Goal: Use online tool/utility: Utilize a website feature to perform a specific function

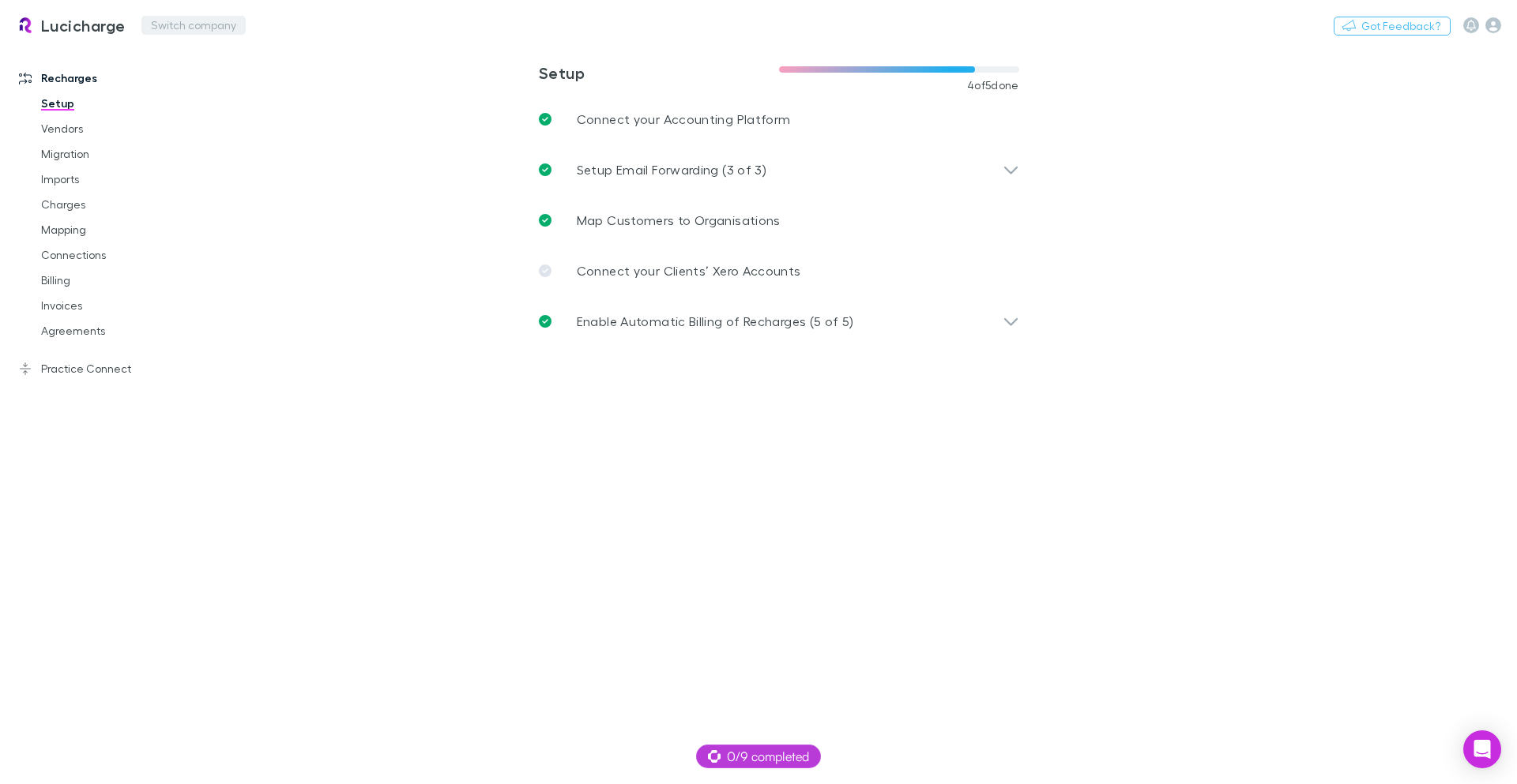
click at [203, 16] on button "Switch company" at bounding box center [193, 25] width 104 height 19
type input "*****"
click at [338, 94] on p "Hysons Chartered Accountants" at bounding box center [250, 95] width 191 height 19
click at [1491, 28] on icon "button" at bounding box center [1493, 25] width 15 height 15
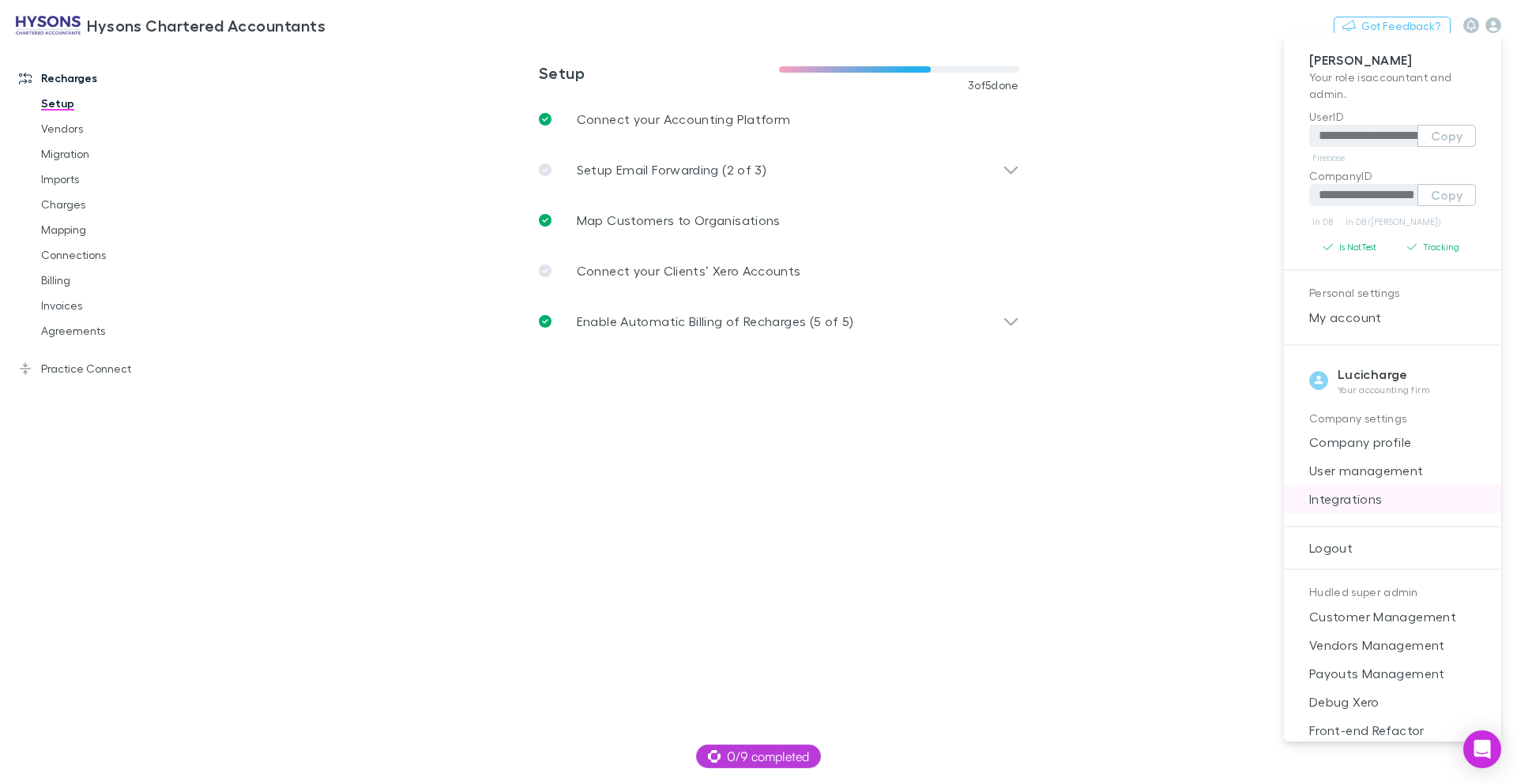
scroll to position [15, 0]
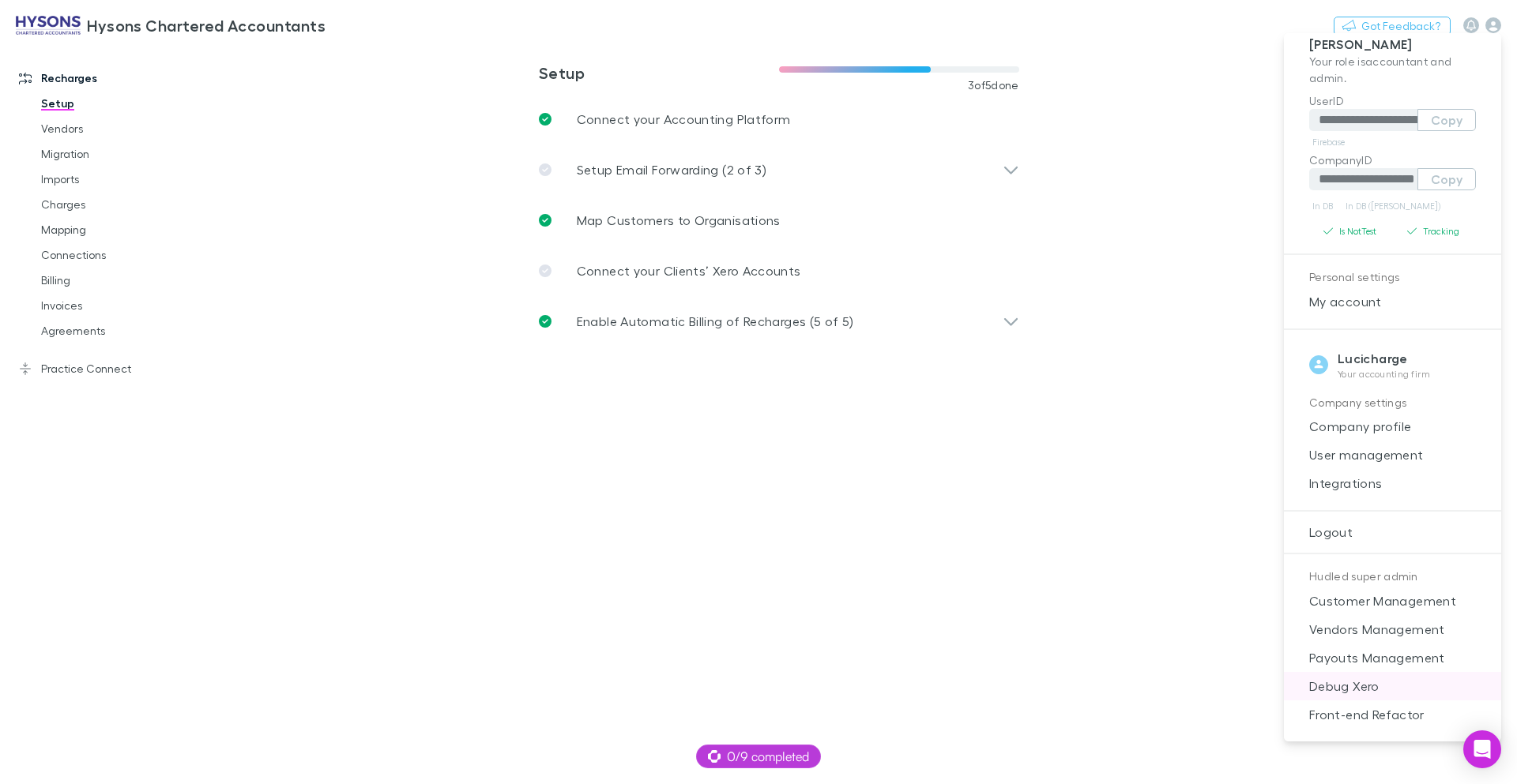
click at [1357, 695] on span "Debug Xero" at bounding box center [1392, 686] width 192 height 19
select select "****"
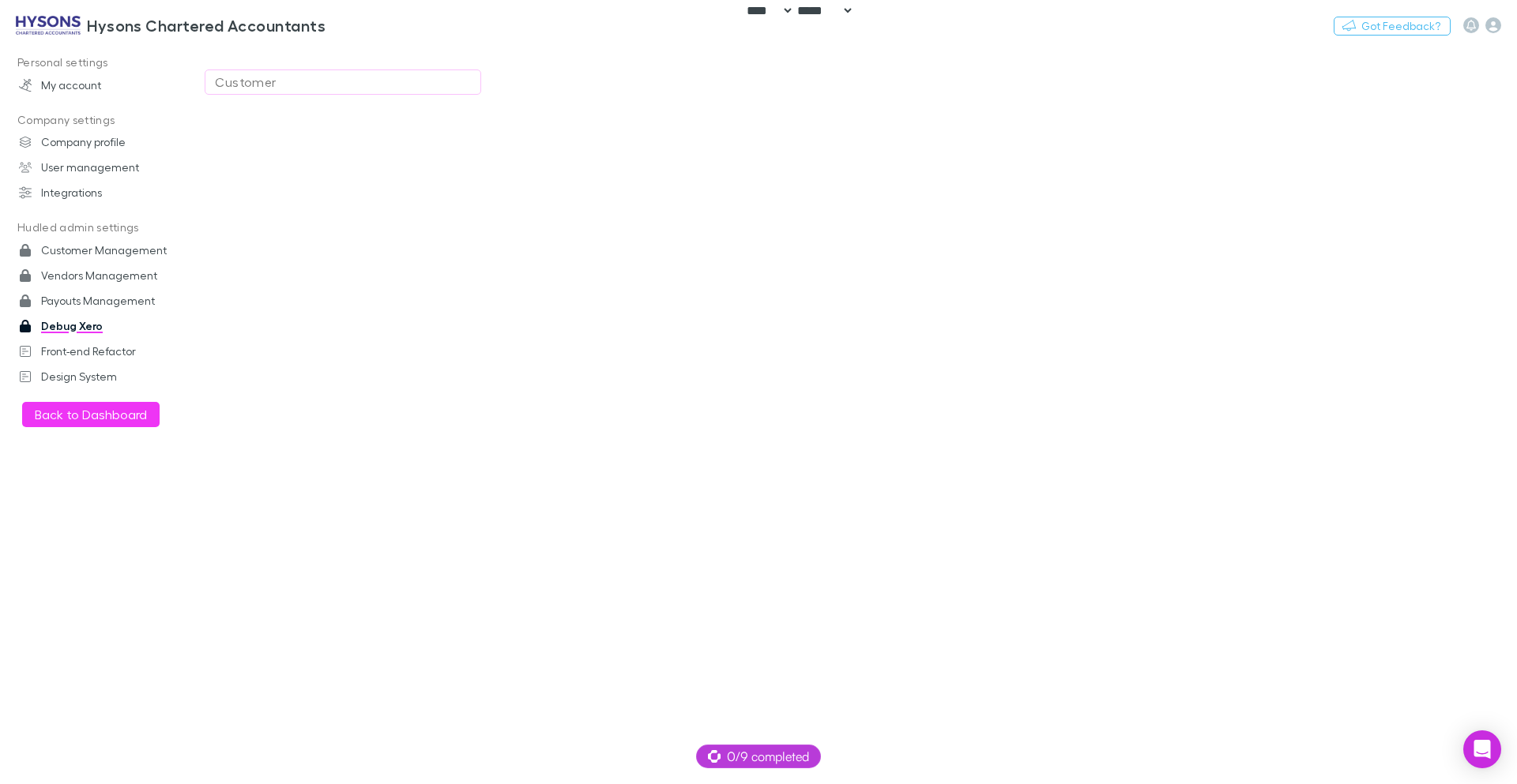
click at [459, 84] on div "Customer" at bounding box center [343, 82] width 256 height 19
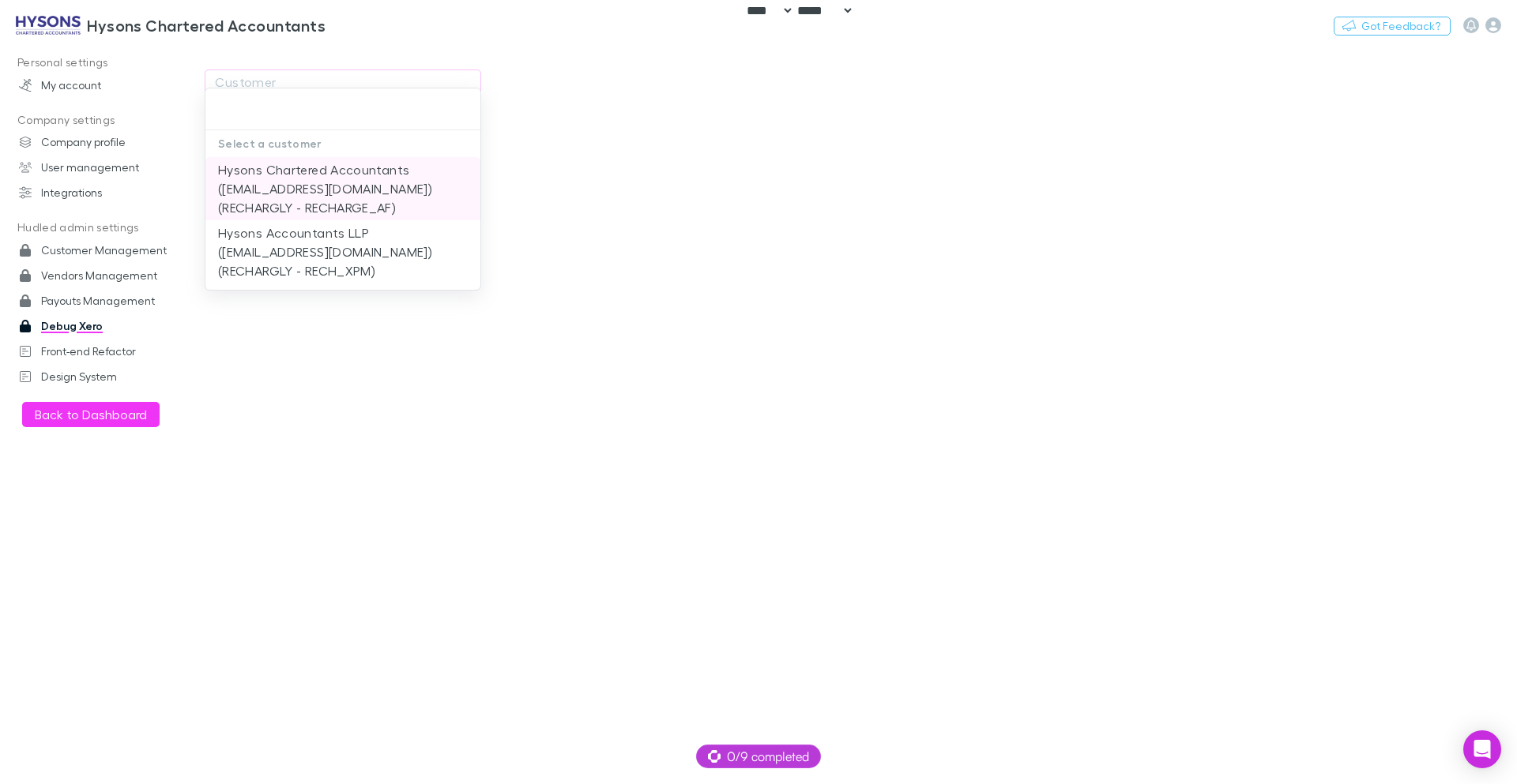
click at [370, 193] on li "Hysons Chartered Accountants ([EMAIL_ADDRESS][DOMAIN_NAME]) (RECHARGLY - RECHAR…" at bounding box center [343, 188] width 275 height 63
type input "**********"
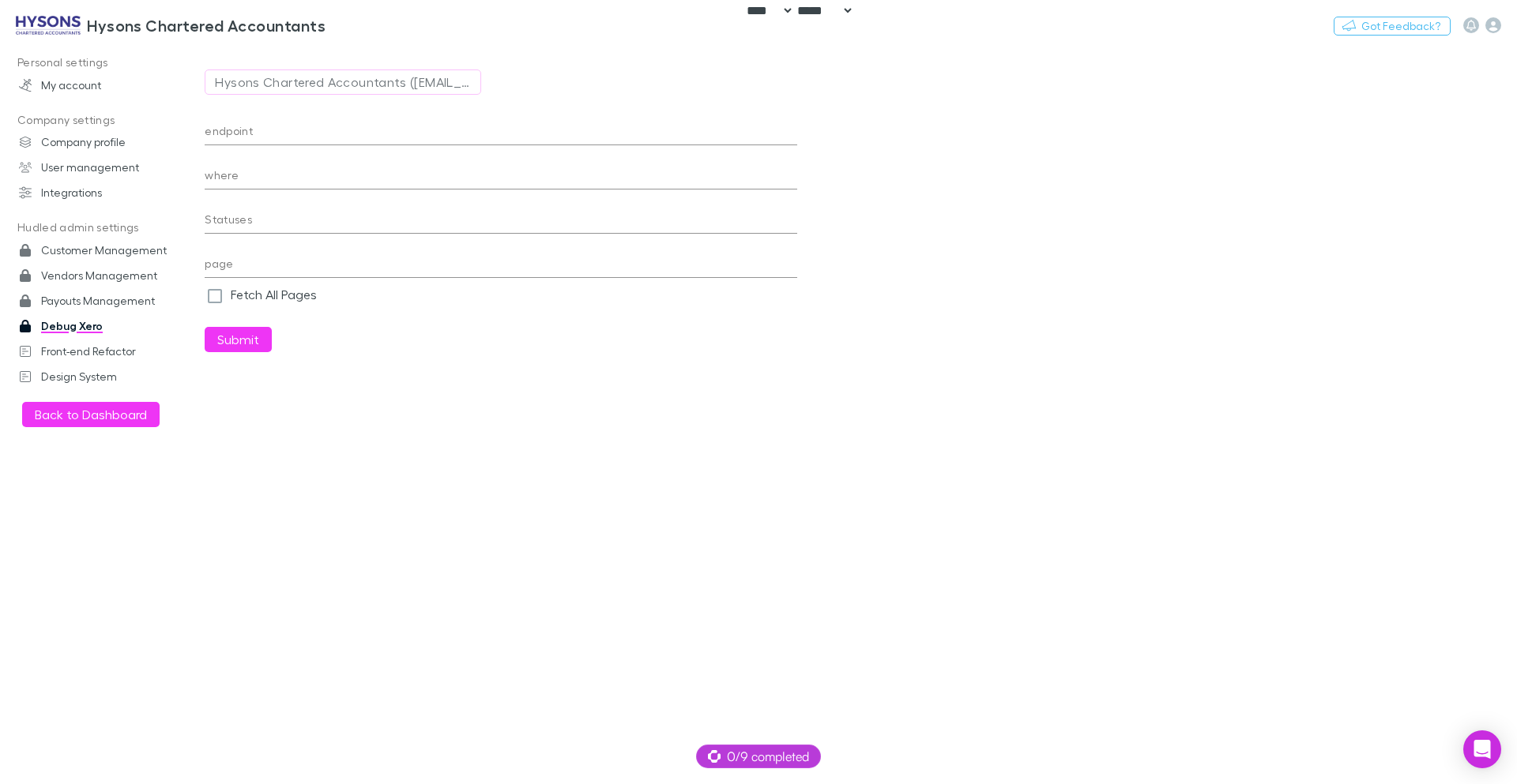
click at [271, 135] on input "endpoint" at bounding box center [501, 132] width 593 height 25
paste input "**********"
click at [205, 327] on button "Submit" at bounding box center [239, 340] width 68 height 25
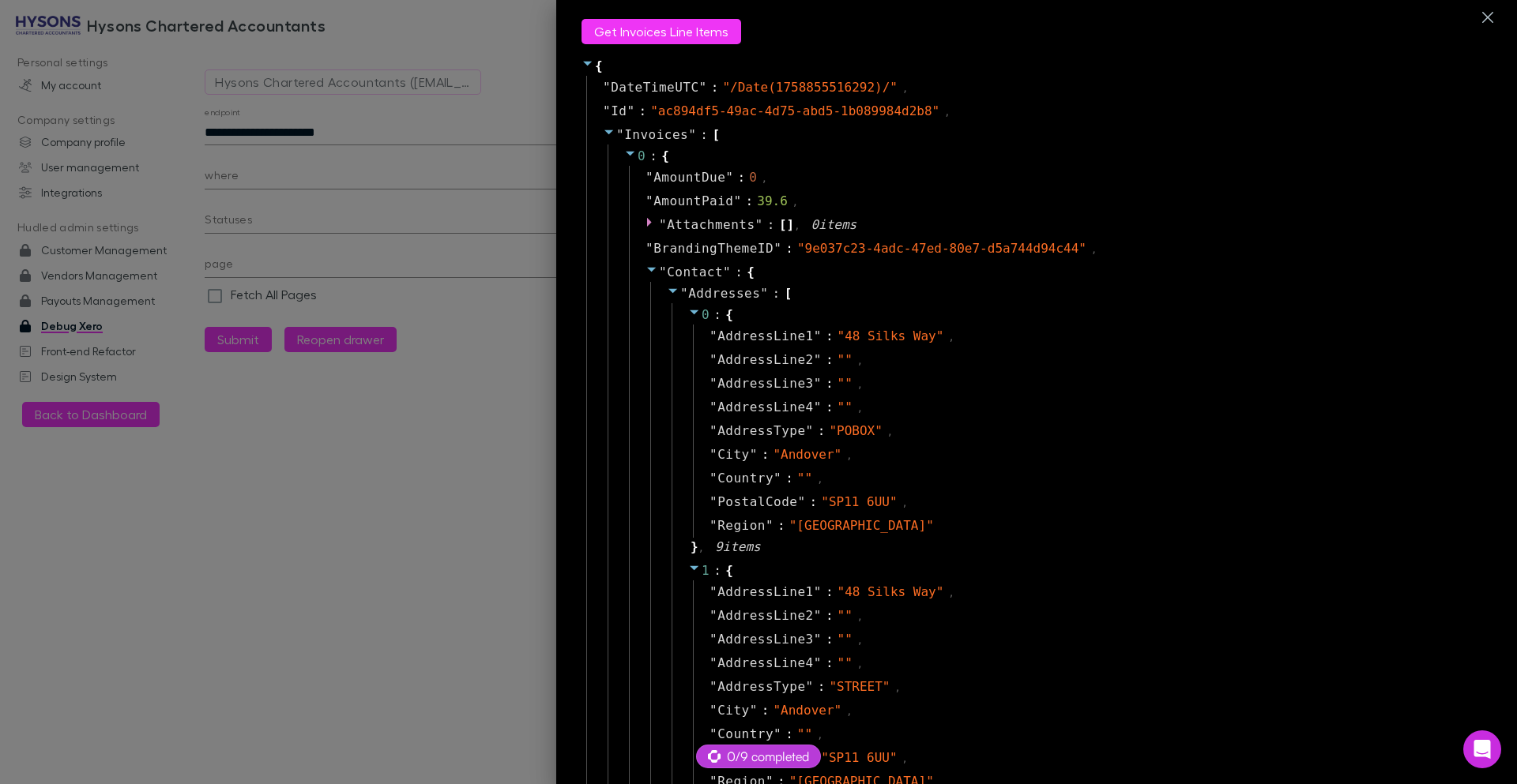
click at [667, 294] on icon at bounding box center [673, 291] width 13 height 13
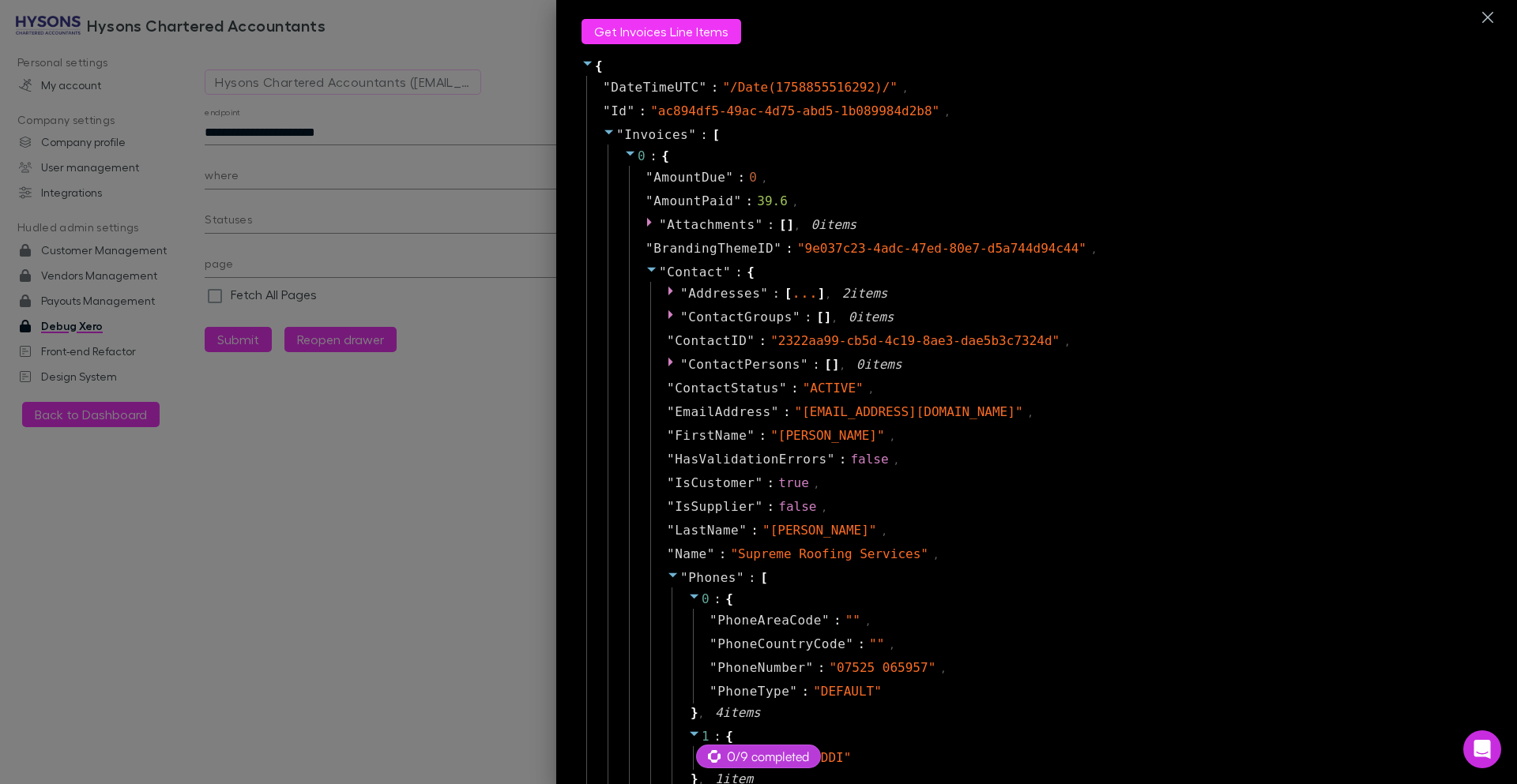
click at [645, 273] on icon at bounding box center [651, 268] width 13 height 13
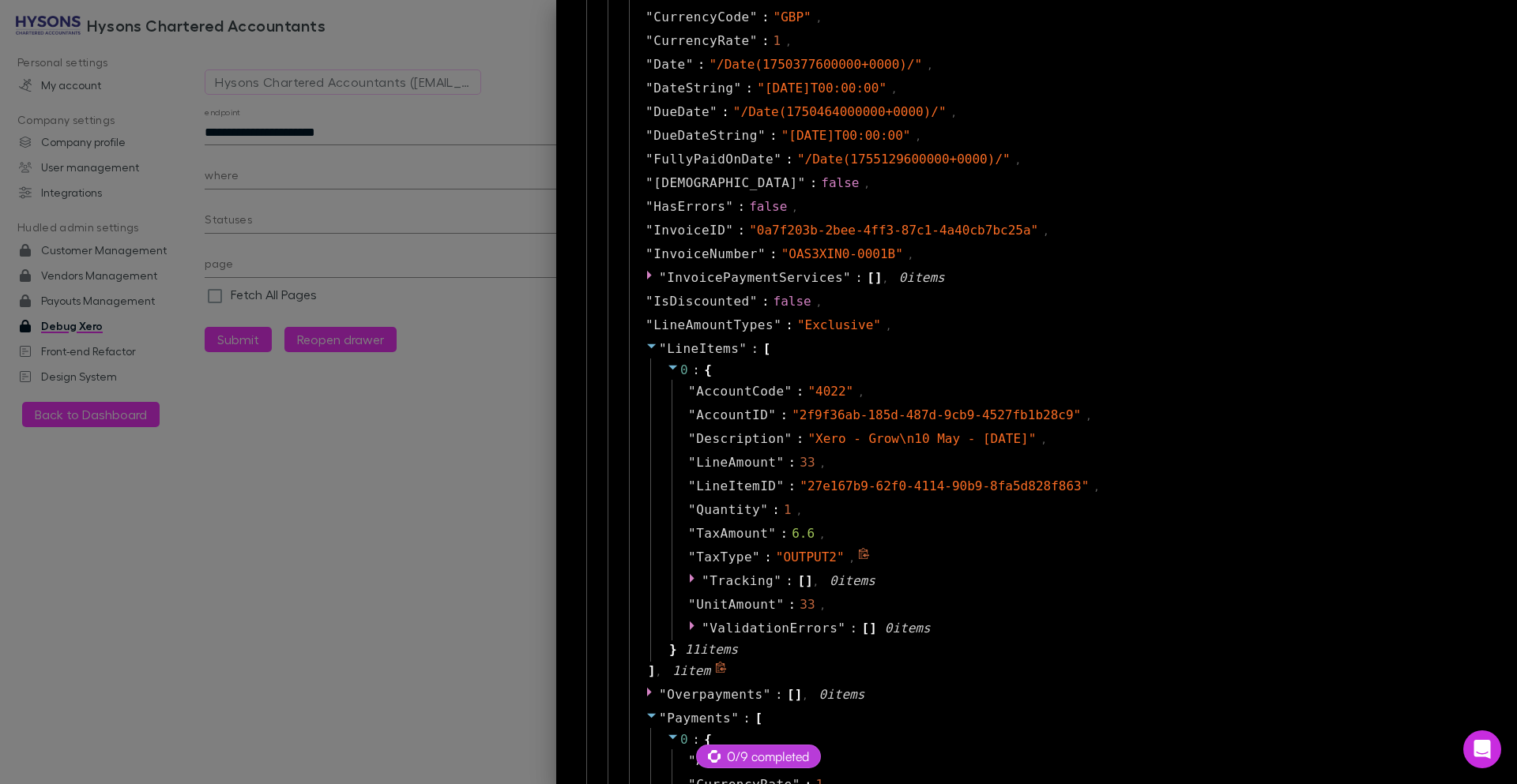
scroll to position [285, 0]
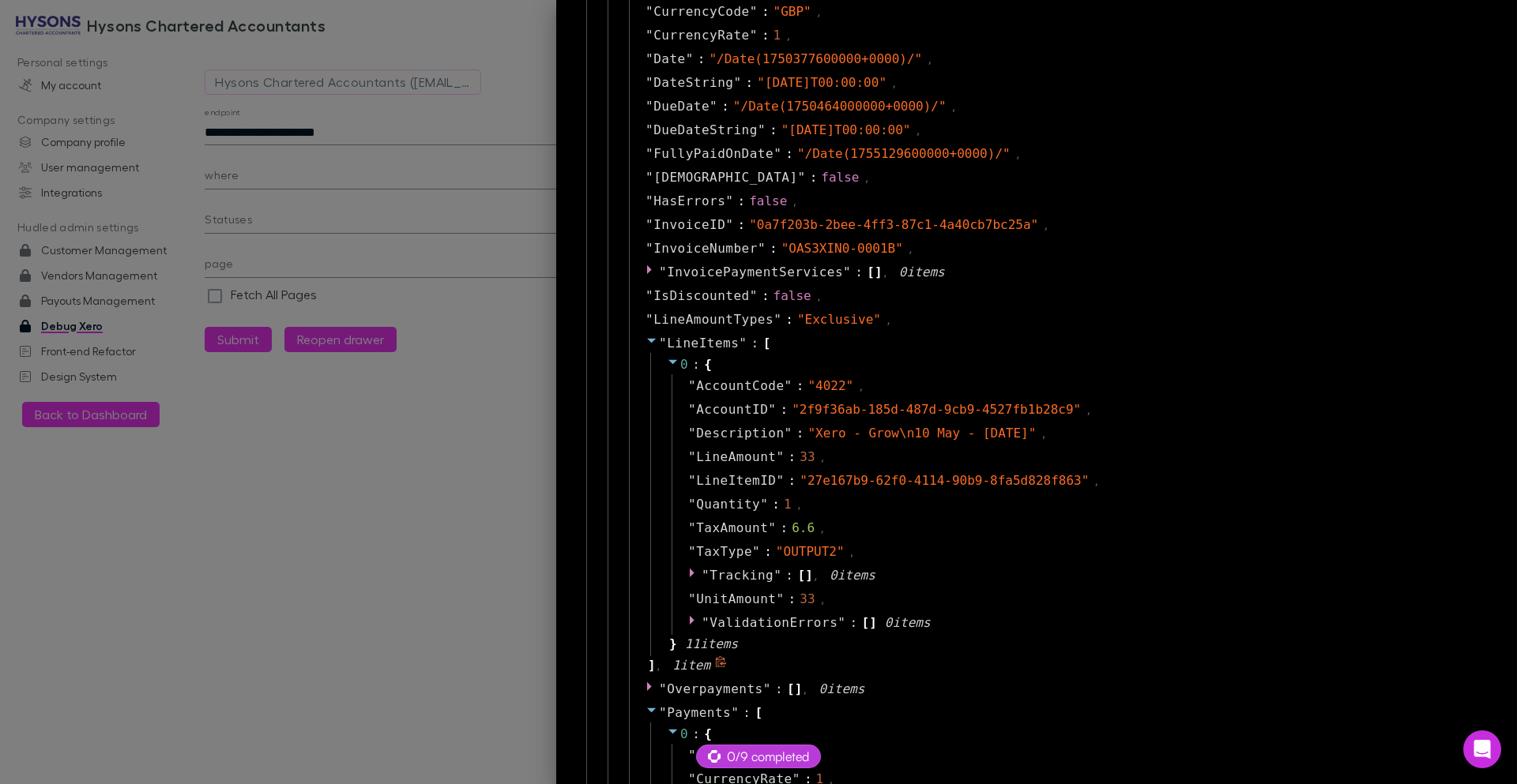
click at [645, 344] on icon at bounding box center [651, 340] width 13 height 13
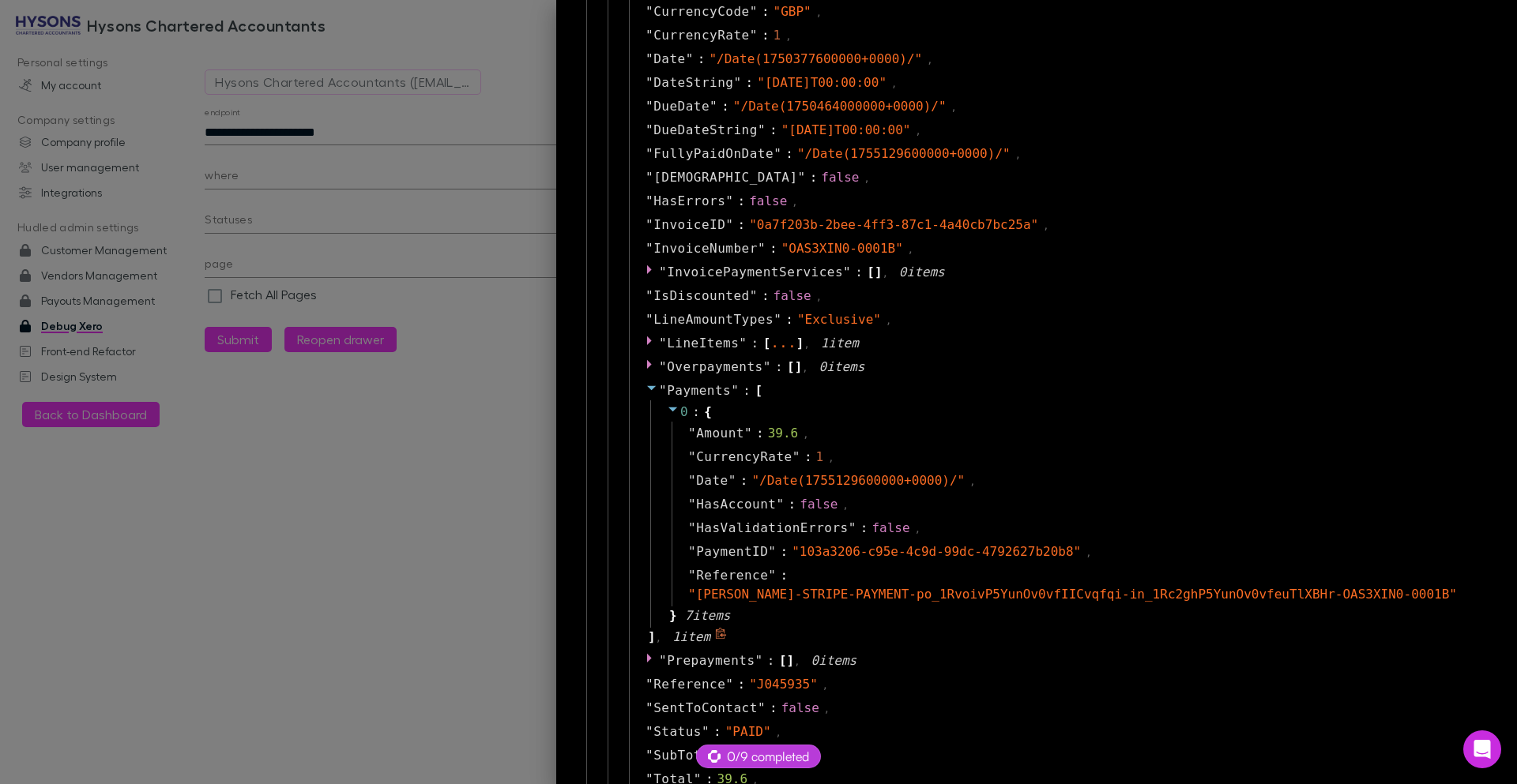
click at [645, 390] on icon at bounding box center [651, 387] width 13 height 13
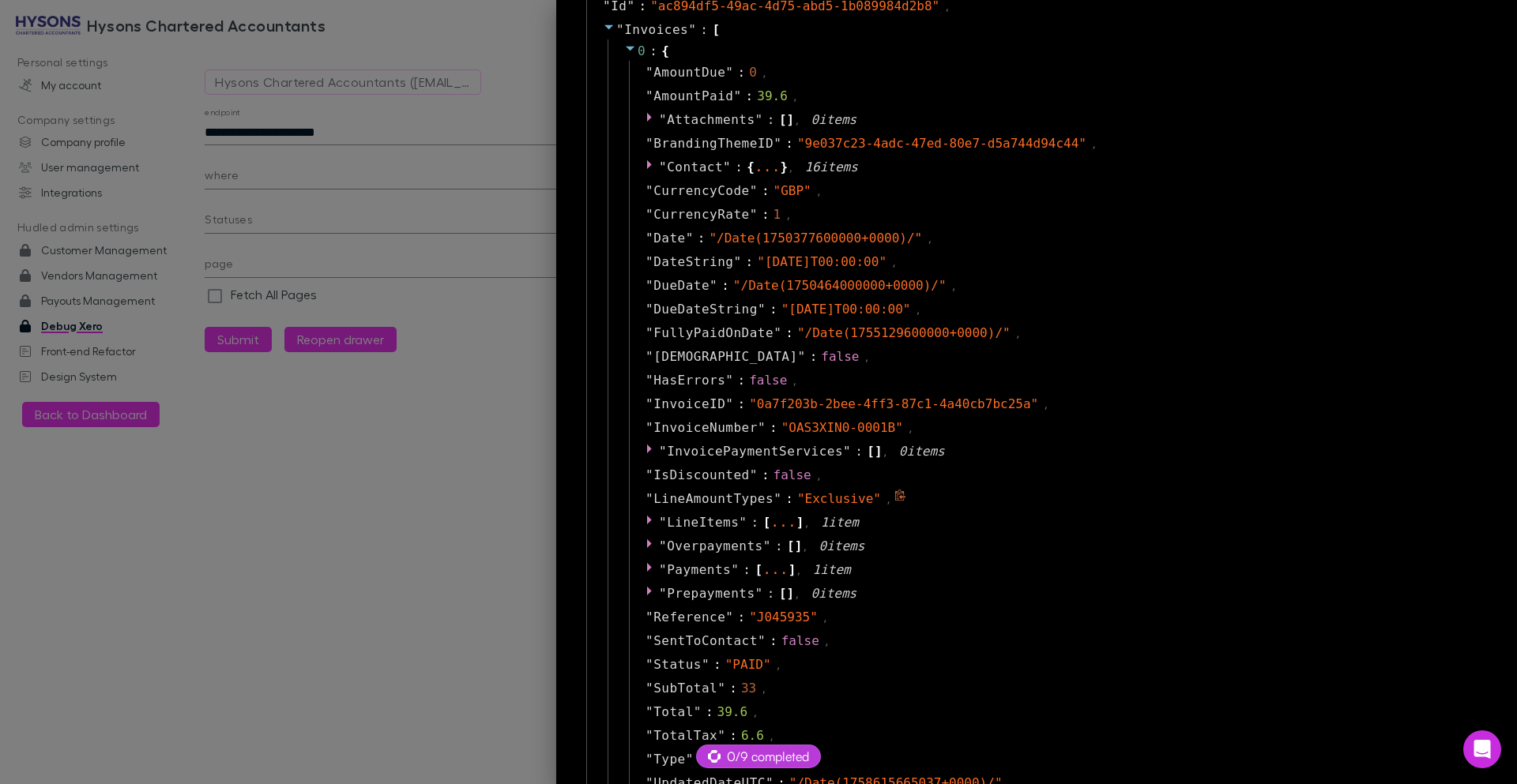
scroll to position [249, 0]
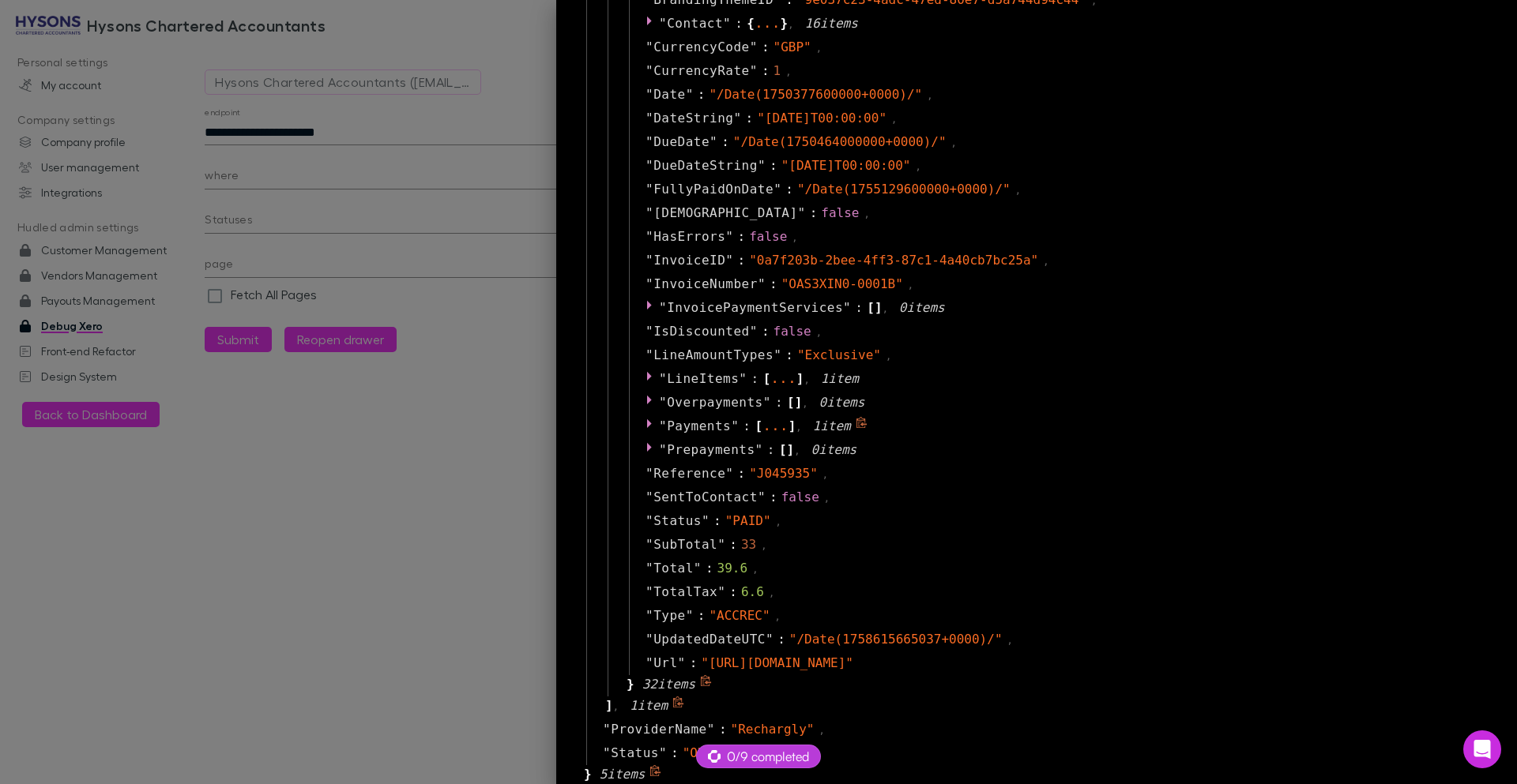
click at [631, 424] on div "" Payments " : [ ... ] , 1 item" at bounding box center [1055, 427] width 855 height 24
click at [645, 427] on icon at bounding box center [651, 423] width 13 height 13
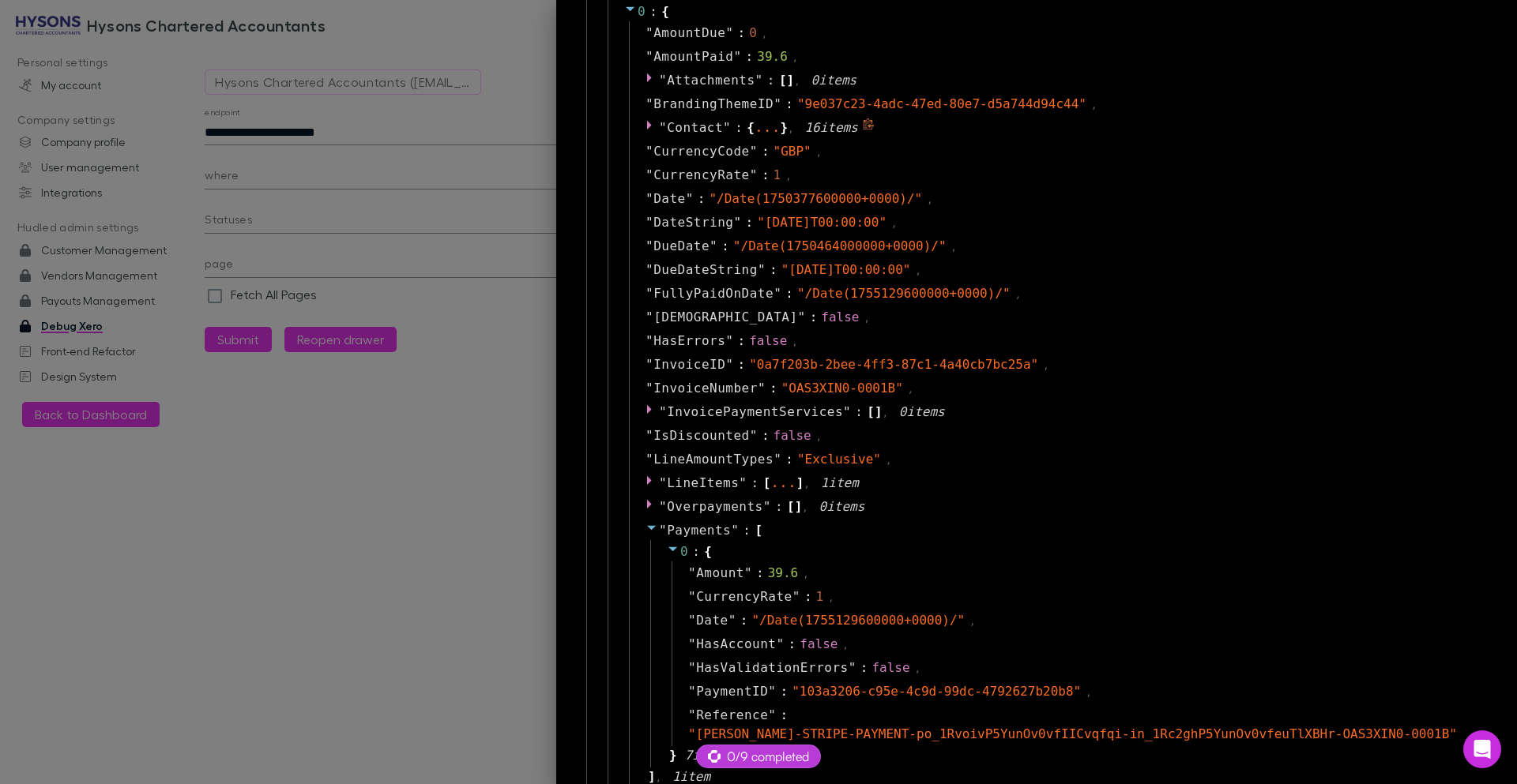
scroll to position [0, 0]
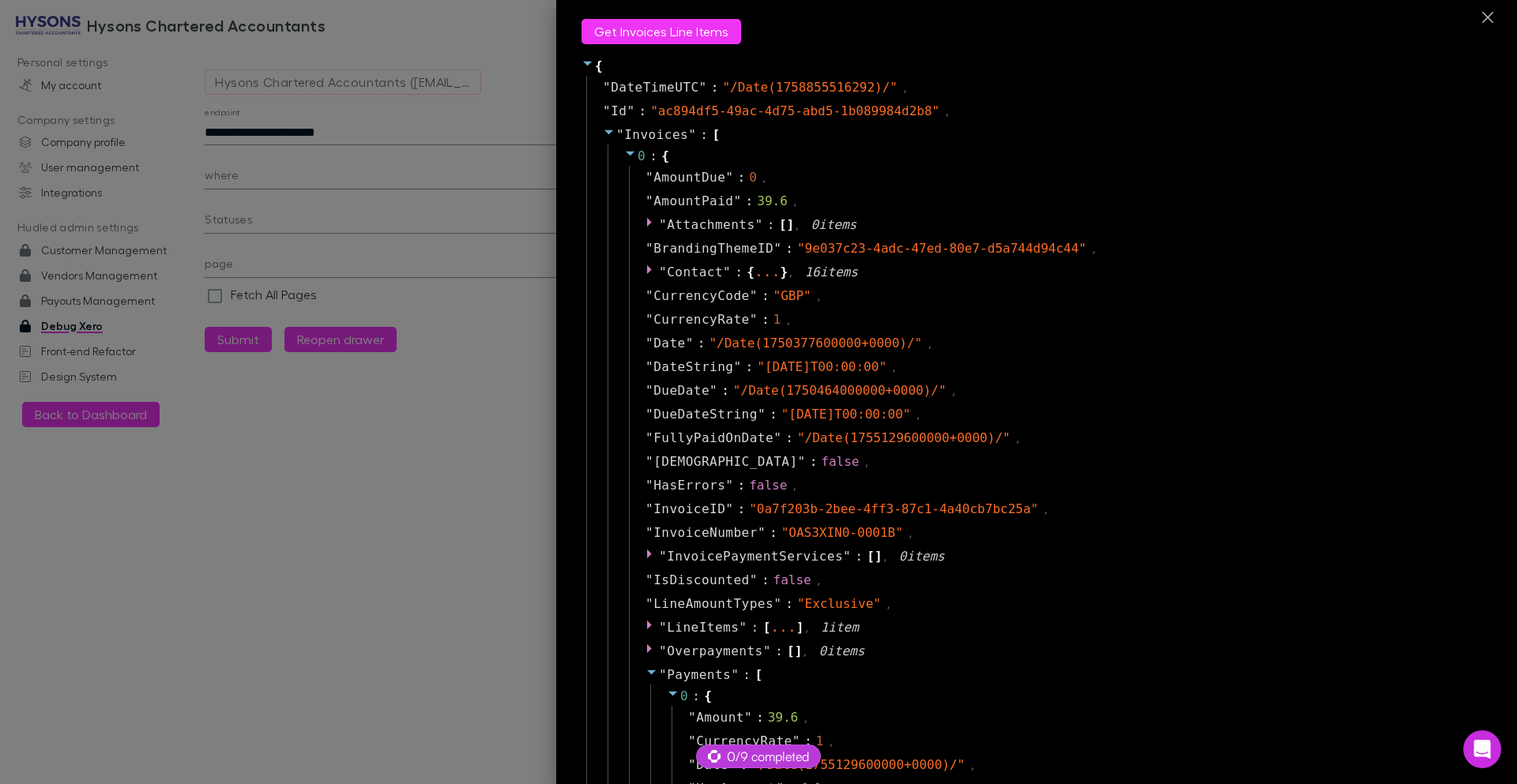
click at [430, 128] on div at bounding box center [758, 392] width 1517 height 784
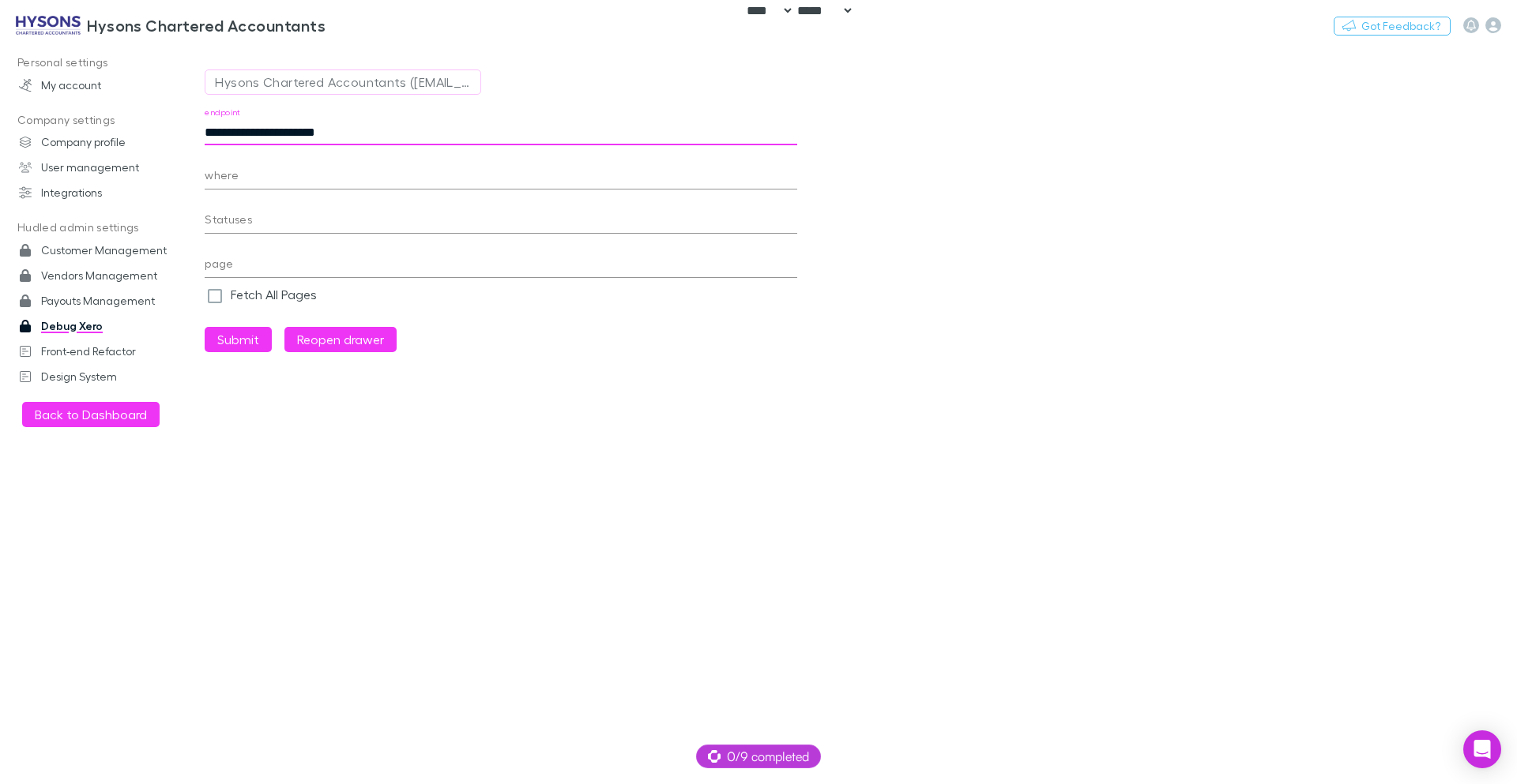
click at [411, 135] on input "**********" at bounding box center [501, 132] width 593 height 25
click at [205, 327] on button "Submit" at bounding box center [239, 340] width 68 height 25
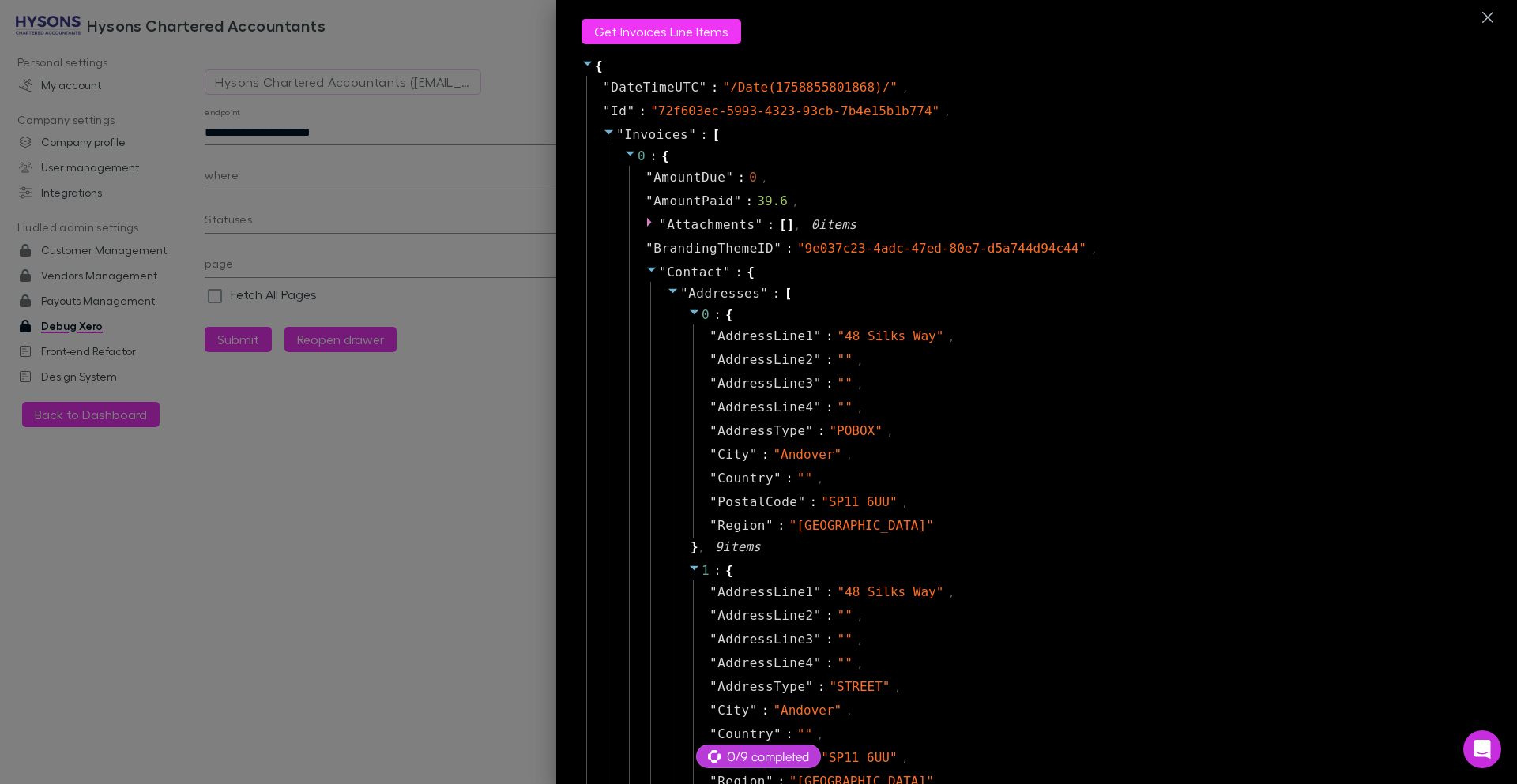
click at [645, 270] on icon at bounding box center [651, 268] width 13 height 13
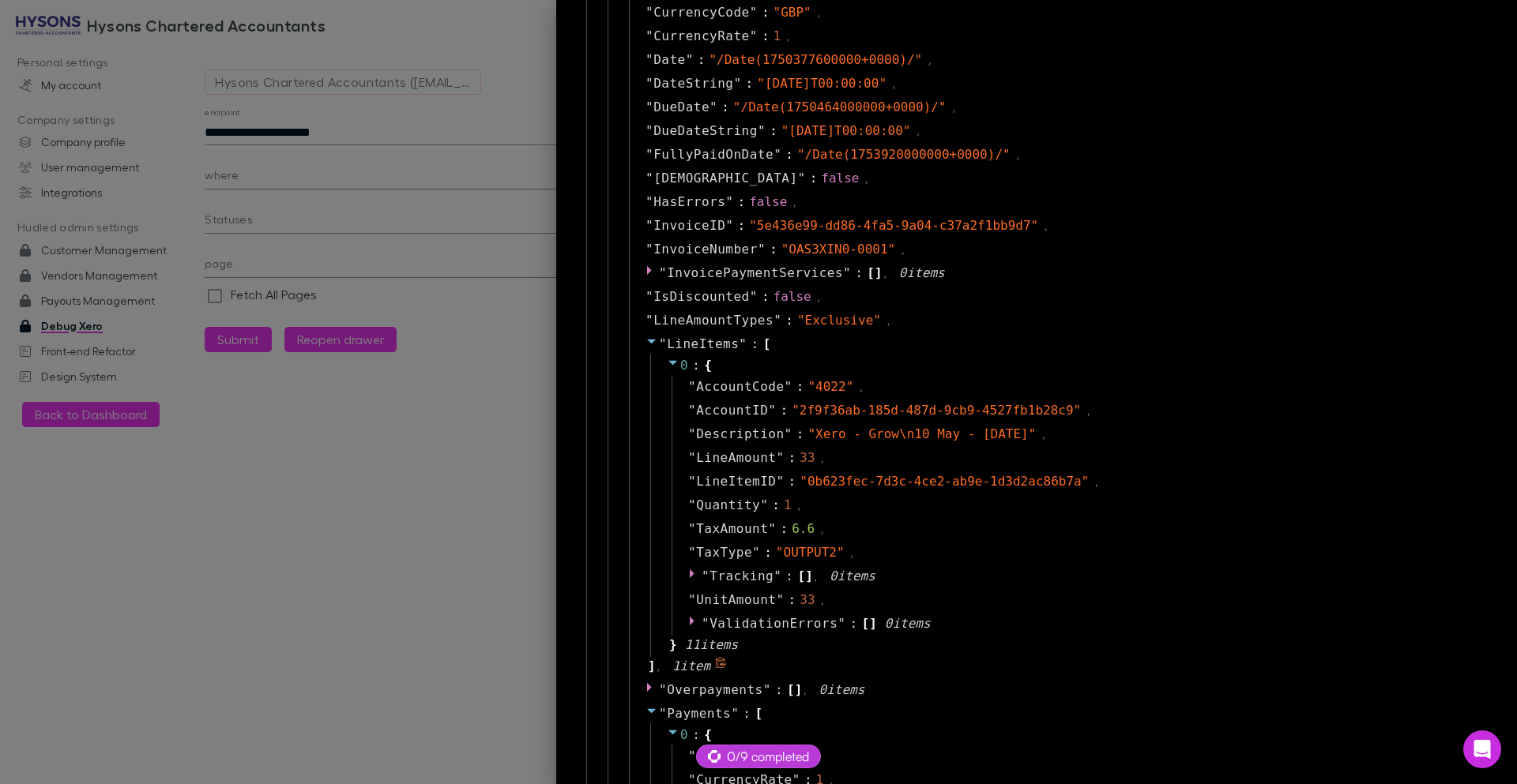
scroll to position [285, 0]
drag, startPoint x: 616, startPoint y: 346, endPoint x: 951, endPoint y: 673, distance: 468.1
click at [951, 673] on div "" AmountDue " : 0 , " AmountPaid " : 39.6 , " Attachments " : [ ] , 0 item s " …" at bounding box center [1053, 535] width 859 height 1308
click at [951, 673] on div "" LineItems " : [ 0 : { " AccountCode " : " 4022 " , " AccountID " : " 2f9f36ab…" at bounding box center [1055, 505] width 855 height 346
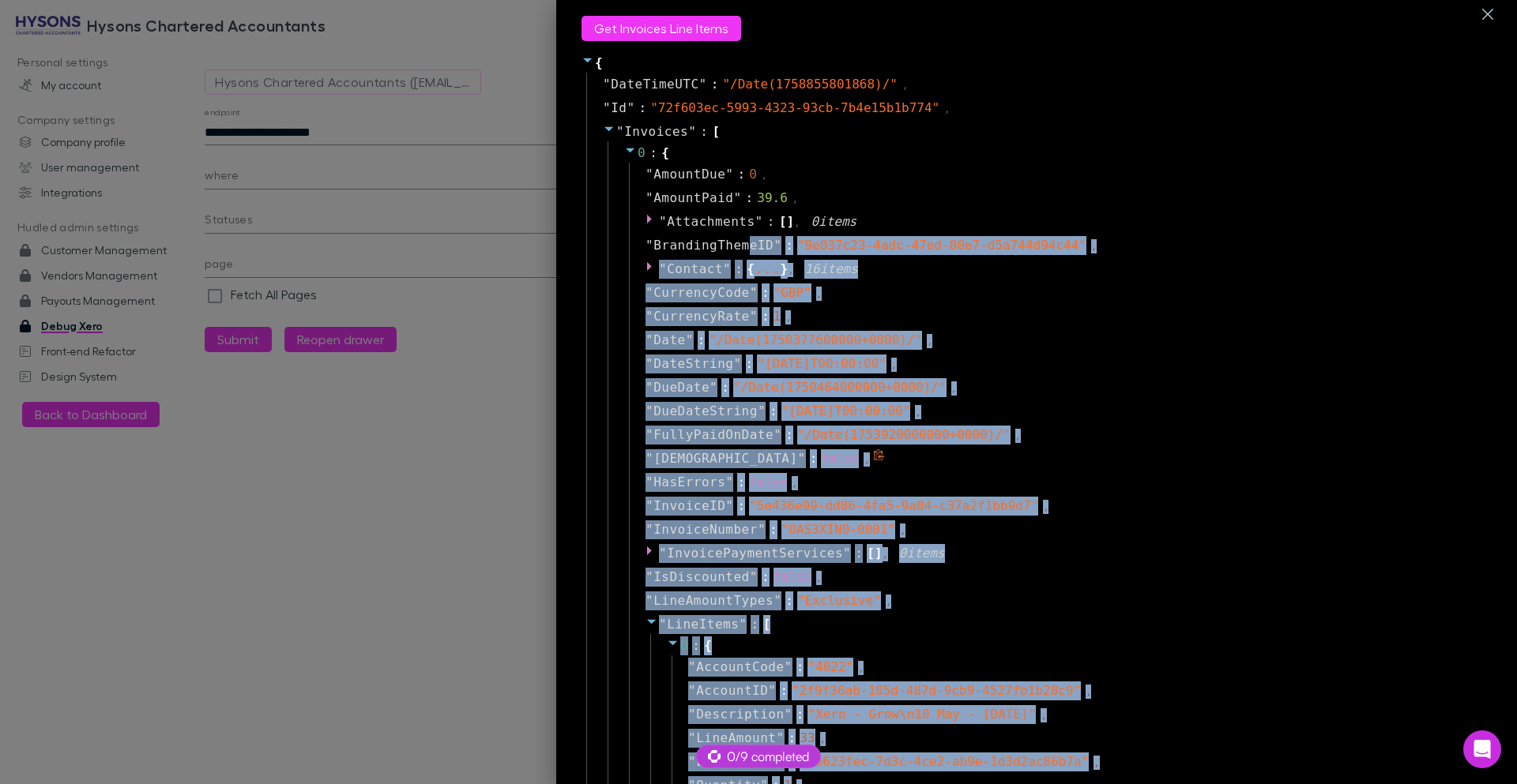
scroll to position [0, 0]
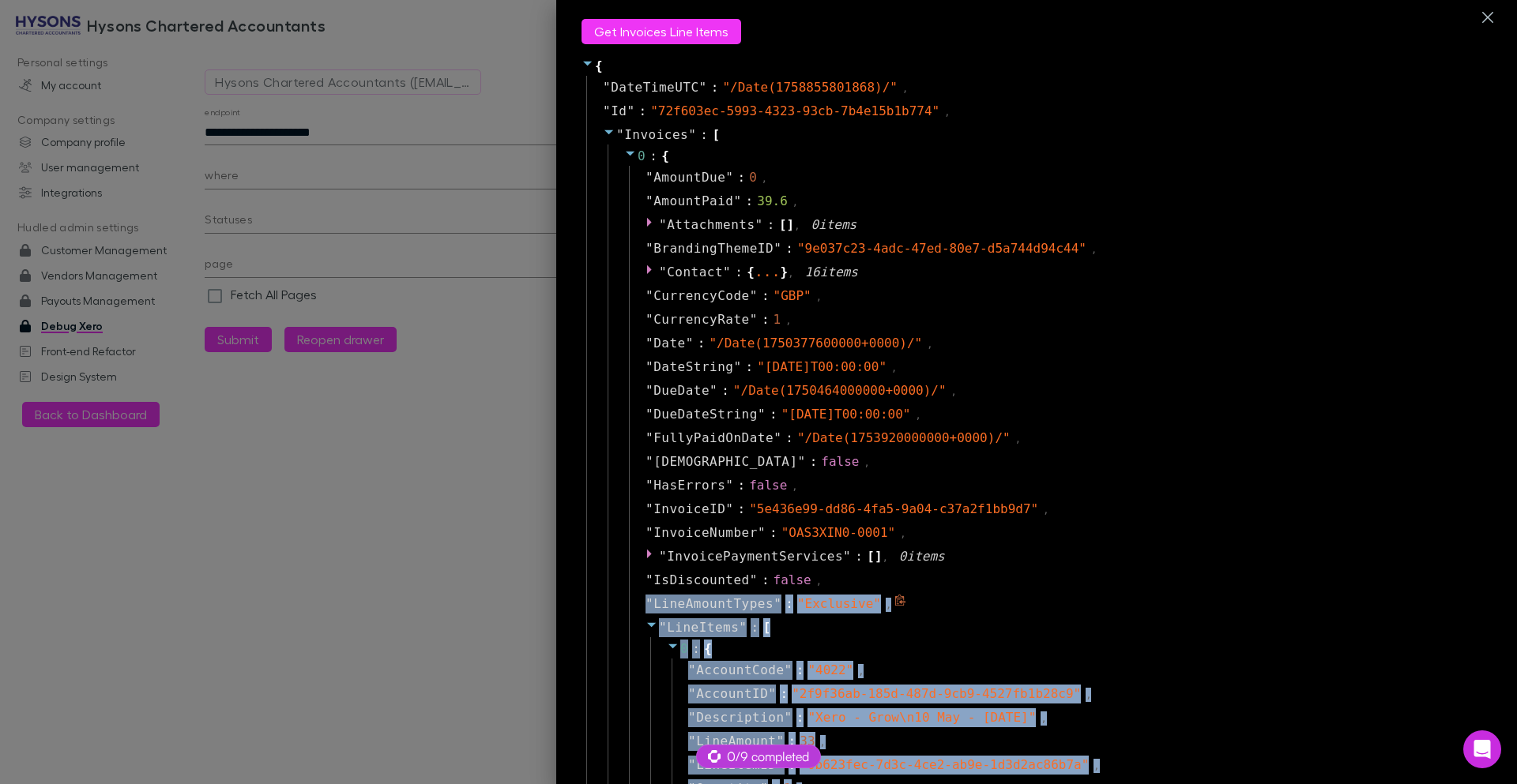
drag, startPoint x: 960, startPoint y: 684, endPoint x: 1091, endPoint y: 593, distance: 159.5
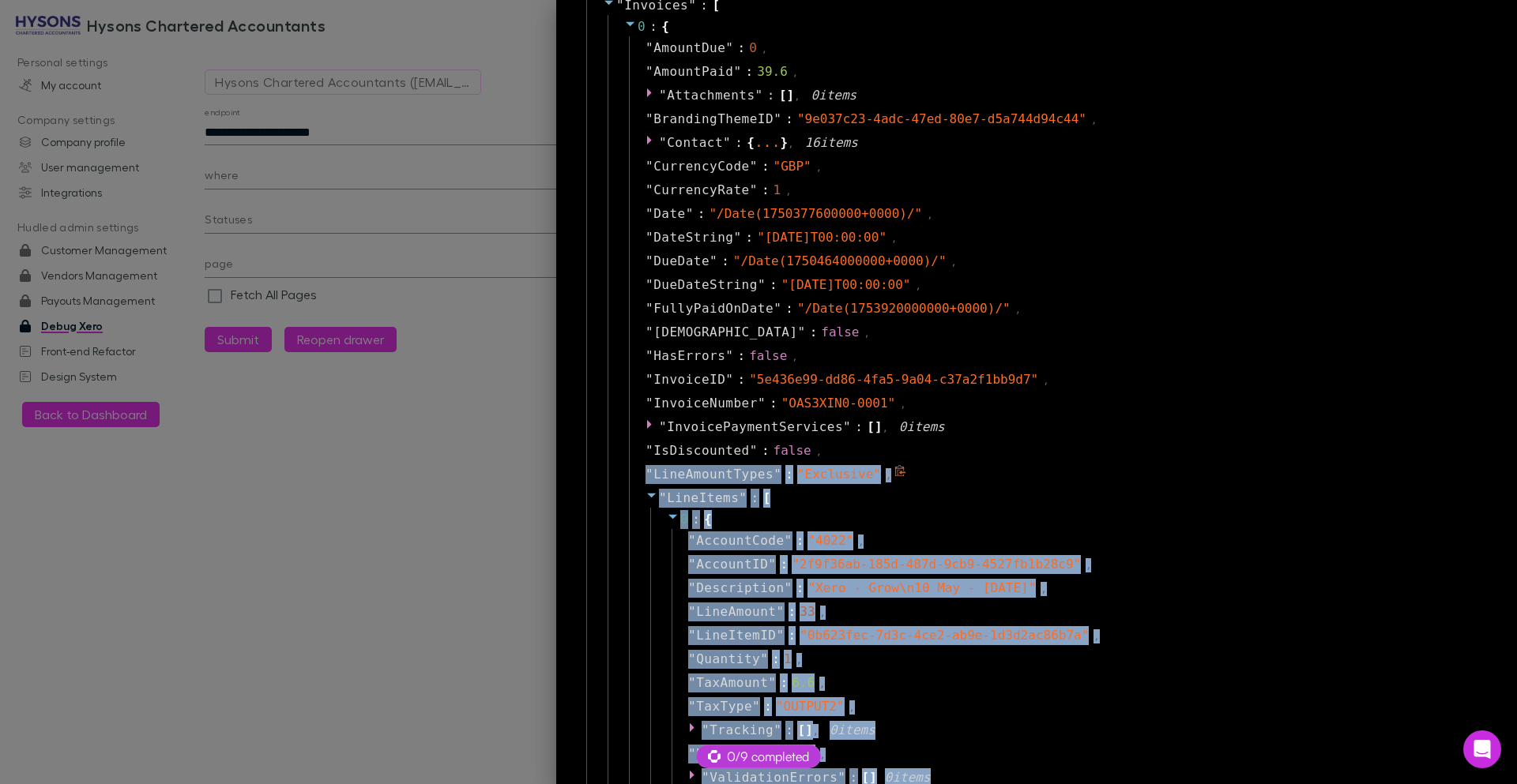
scroll to position [285, 0]
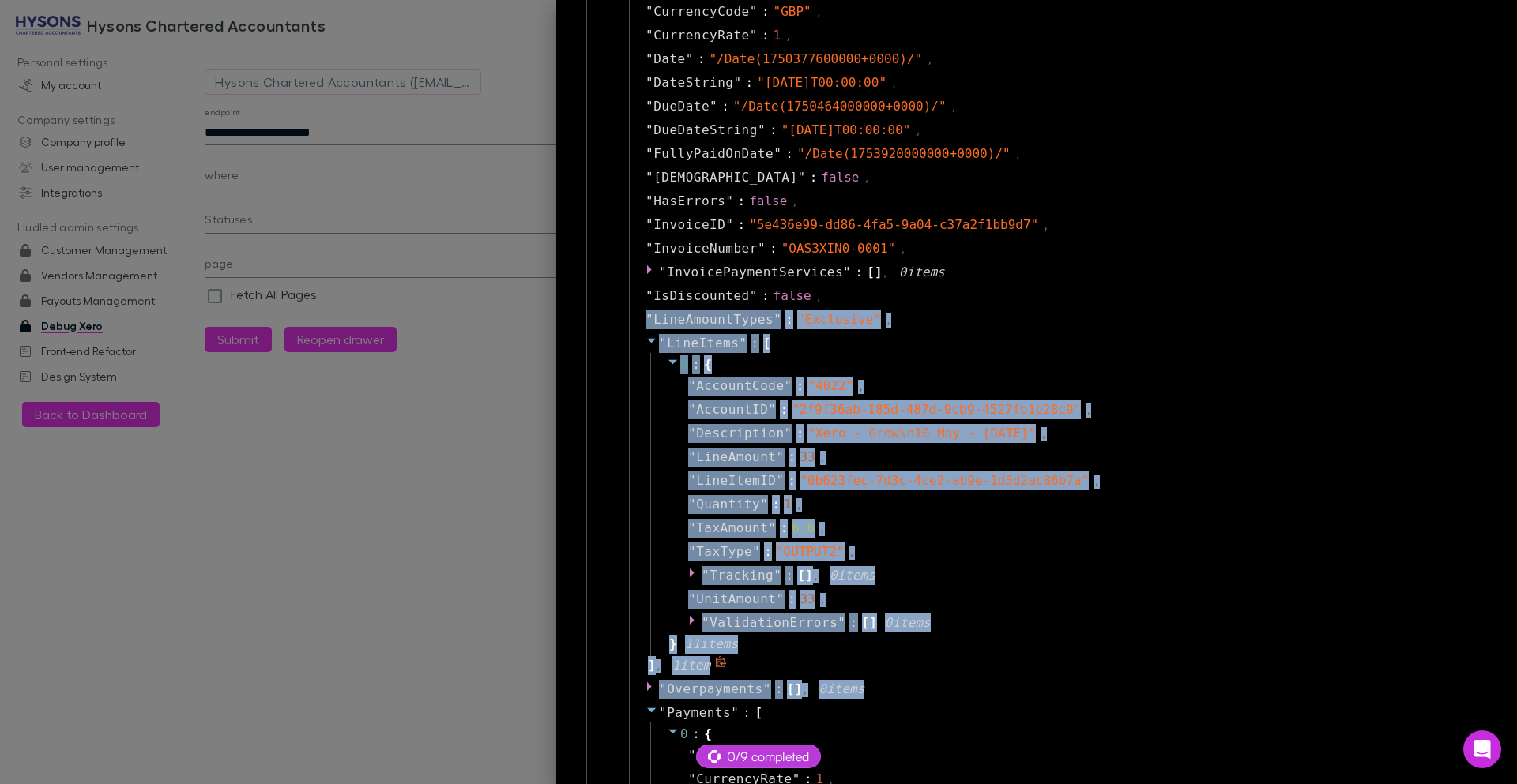
click at [645, 345] on icon at bounding box center [651, 340] width 13 height 13
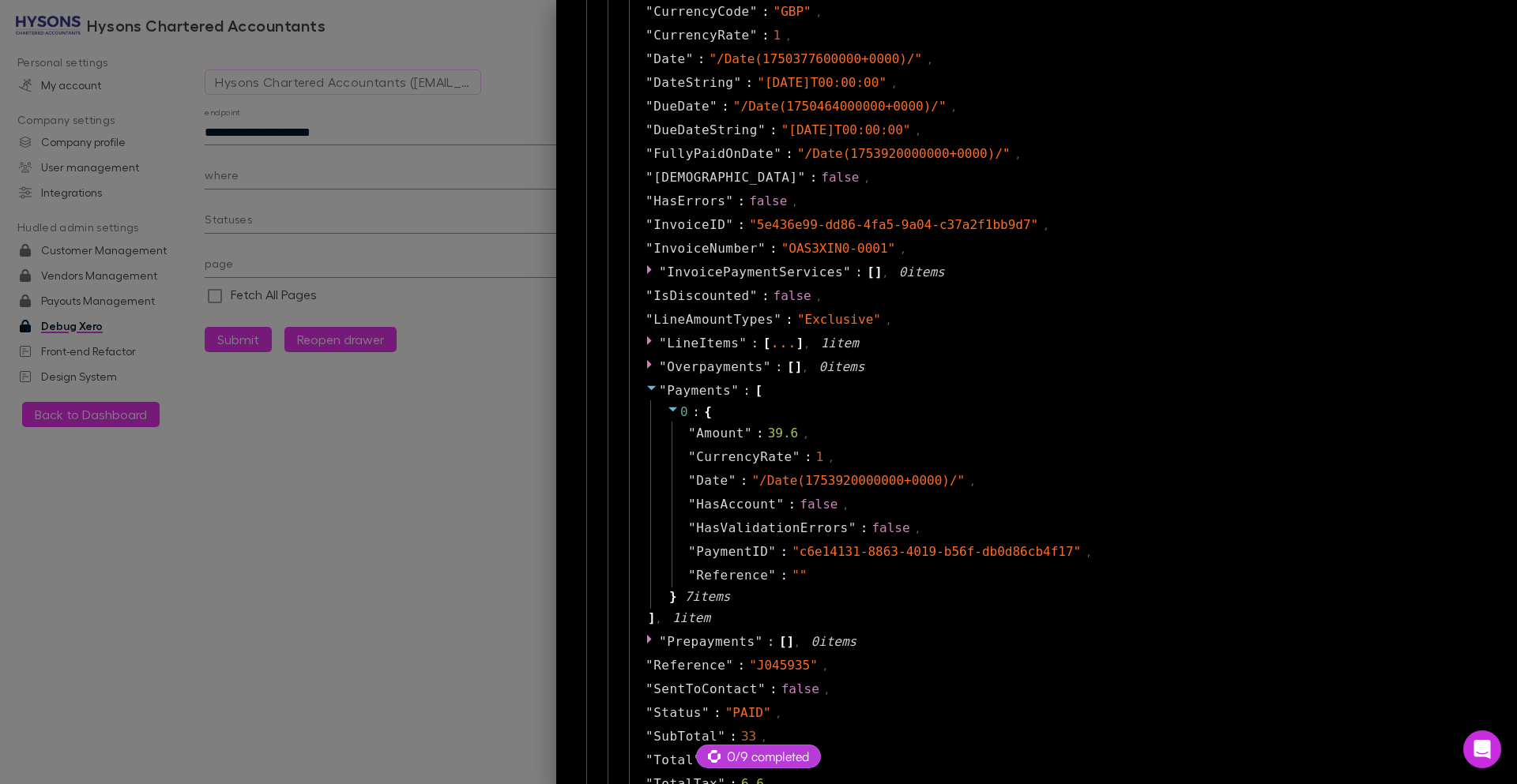
drag, startPoint x: 737, startPoint y: 624, endPoint x: 604, endPoint y: 384, distance: 274.4
click at [607, 384] on div "0 : { " AmountDue " : 0 , " AmountPaid " : 39.6 , " Attachments " : [ ] , 0 ite…" at bounding box center [1047, 374] width 880 height 1028
click at [916, 396] on div "" Payments " : [ 0 : { " Amount " : 39.6 , " CurrencyRate " : 1 , " Date " : " …" at bounding box center [1055, 505] width 855 height 251
drag, startPoint x: 761, startPoint y: 628, endPoint x: 573, endPoint y: 387, distance: 305.7
click at [581, 387] on div "" DateTimeUTC " : " /Date(1758855801868)/ " , " Id " : " 72f603ec-5993-4323-93c…" at bounding box center [1036, 375] width 910 height 1166
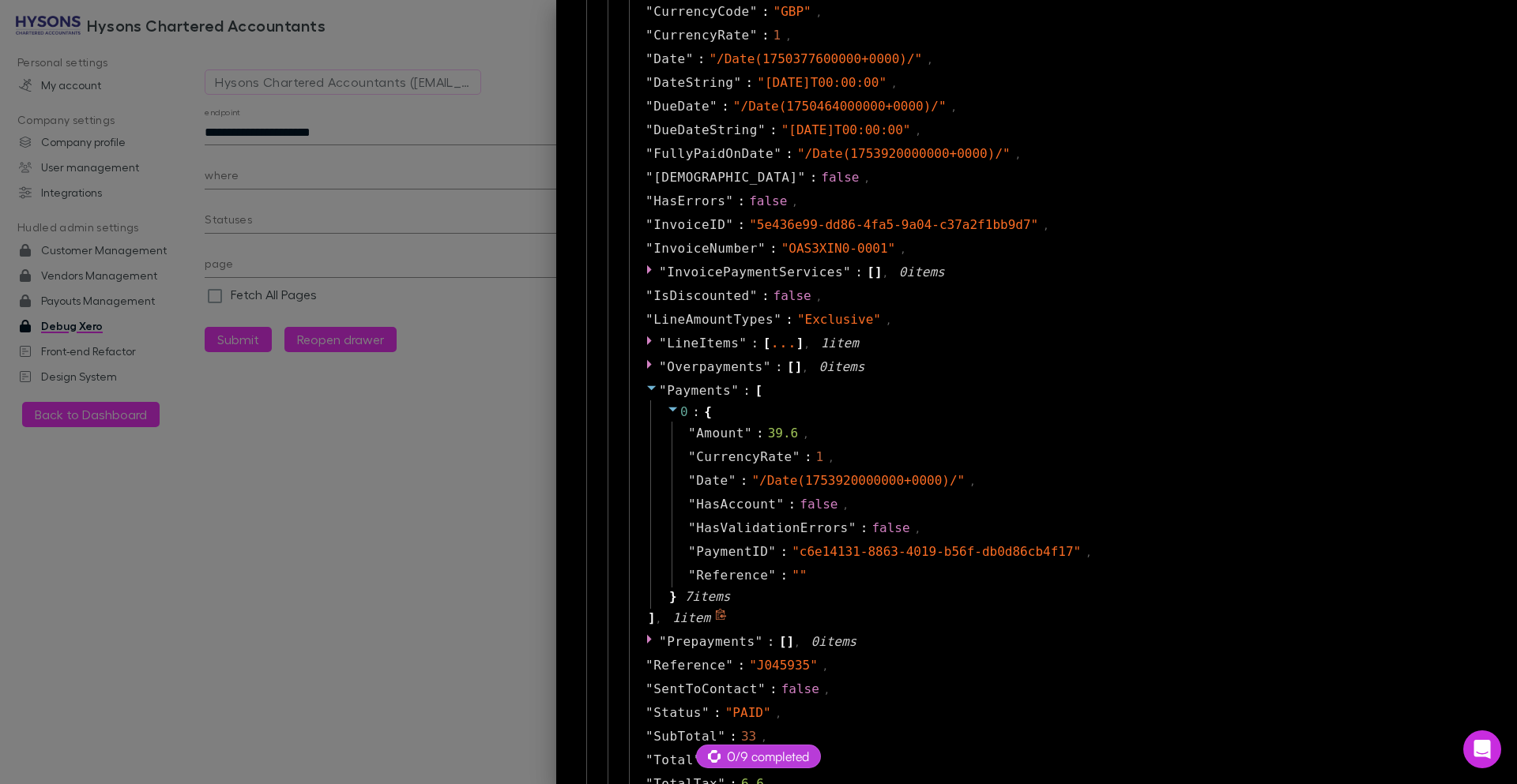
click at [787, 624] on div "" Payments " : [ 0 : { " Amount " : 39.6 , " CurrencyRate " : 1 , " Date " : " …" at bounding box center [1055, 505] width 855 height 251
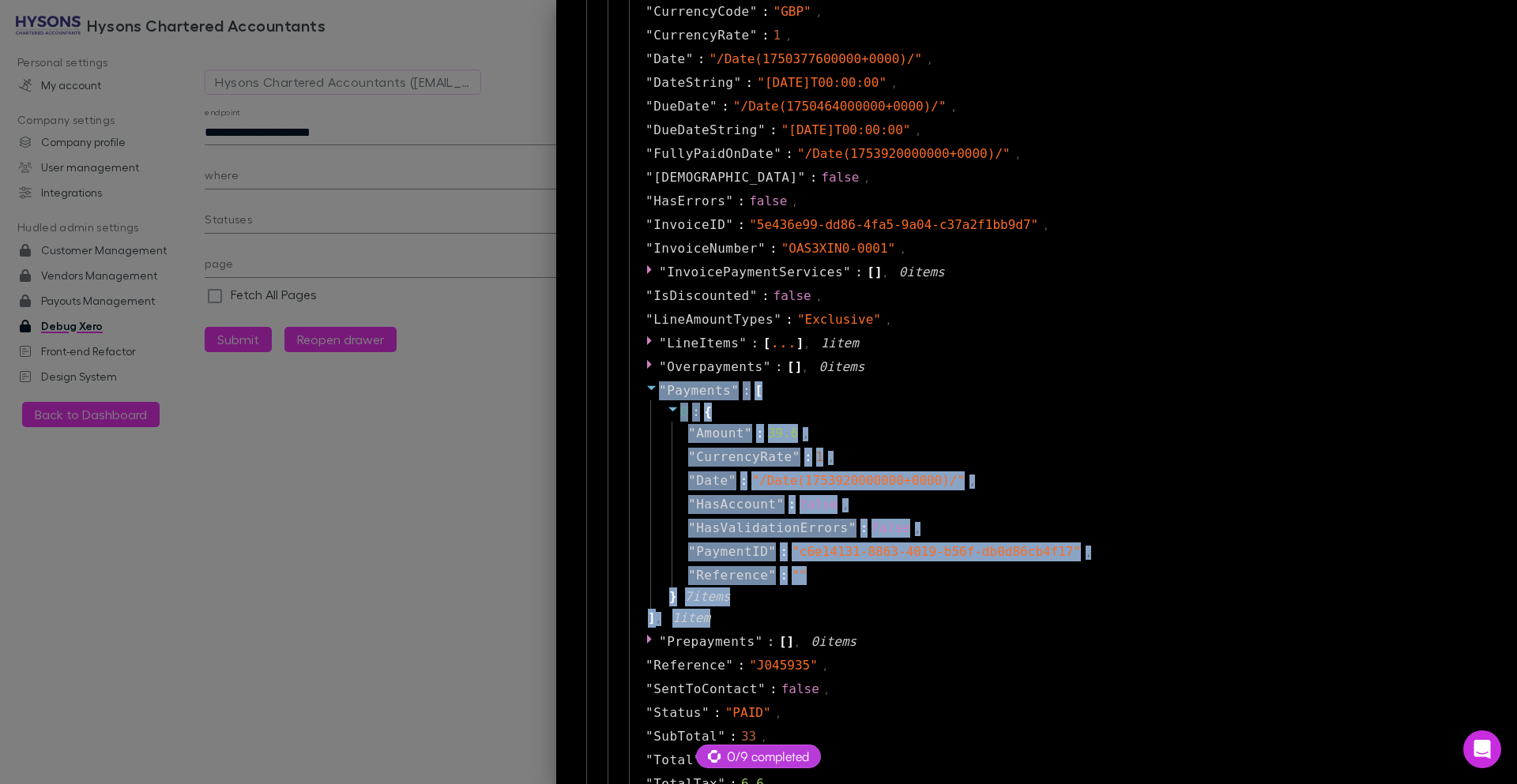
drag, startPoint x: 784, startPoint y: 631, endPoint x: 582, endPoint y: 381, distance: 321.4
click at [586, 381] on div "" Invoices " : [ 0 : { " AmountDue " : 0 , " AmountPaid " : 39.6 , " Attachment…" at bounding box center [1039, 374] width 906 height 1071
click at [1116, 521] on div "" HasValidationErrors " : false ," at bounding box center [1073, 528] width 804 height 24
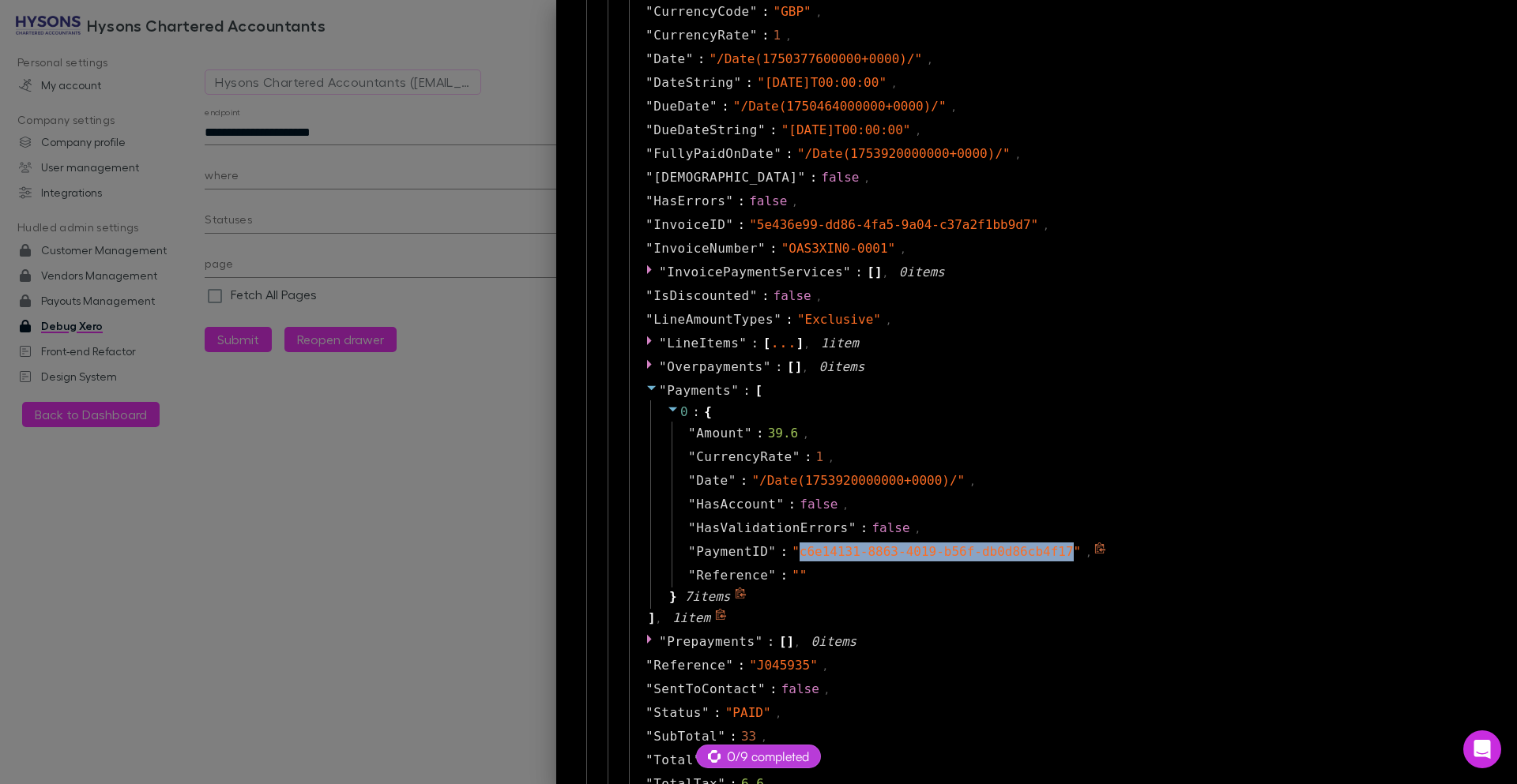
drag, startPoint x: 1059, startPoint y: 554, endPoint x: 786, endPoint y: 546, distance: 273.1
click at [792, 546] on span "" c6e14131-8863-4019-b56f-db0d86cb4f17 "" at bounding box center [936, 552] width 289 height 15
copy span "c6e14131-8863-4019-b56f-db0d86cb4f17"
click at [323, 126] on div at bounding box center [758, 392] width 1517 height 784
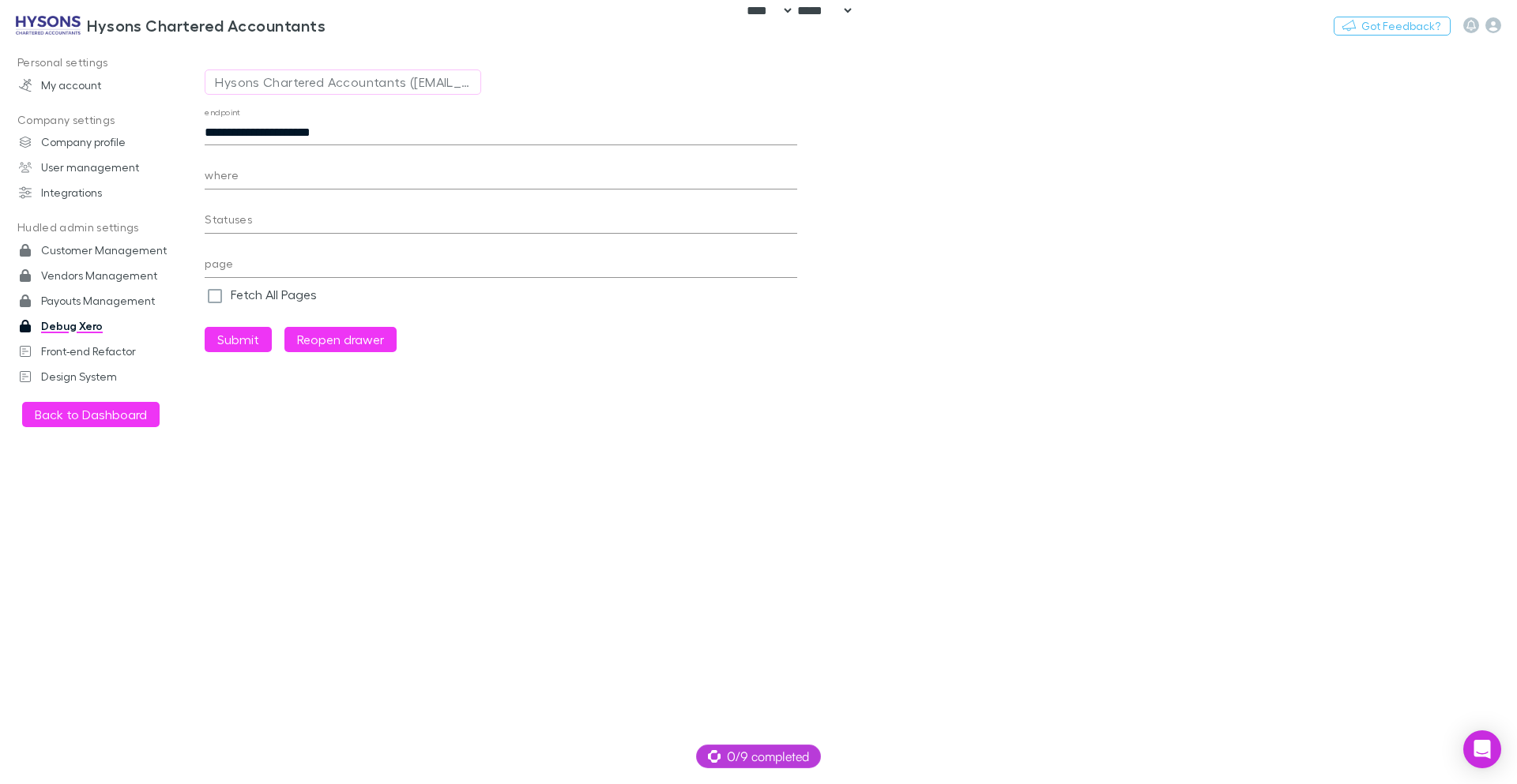
click at [213, 119] on div "**********" at bounding box center [501, 126] width 593 height 38
click at [220, 127] on input "**********" at bounding box center [501, 132] width 593 height 25
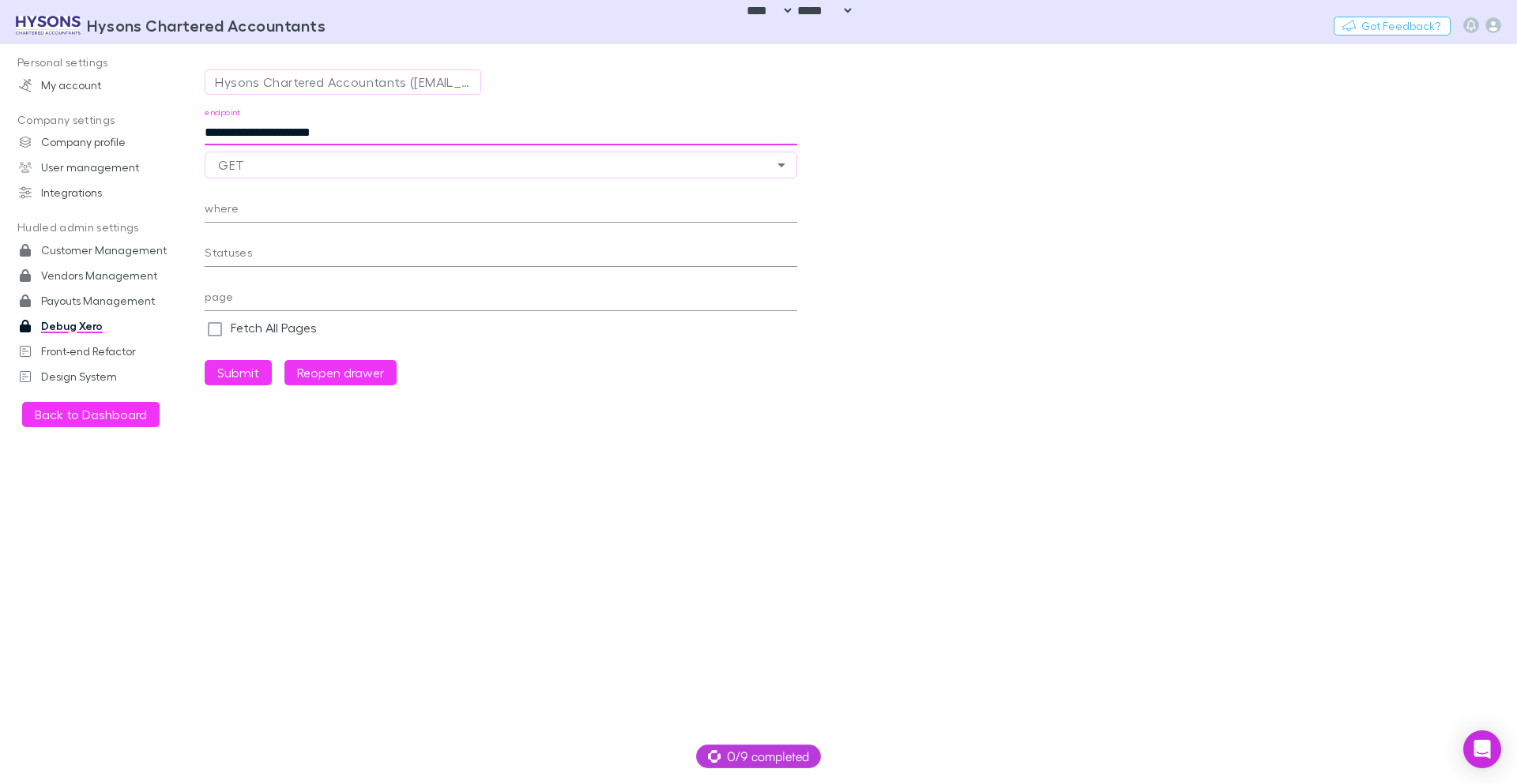
paste input "**********"
type input "**********"
click at [240, 378] on button "Submit" at bounding box center [239, 373] width 68 height 25
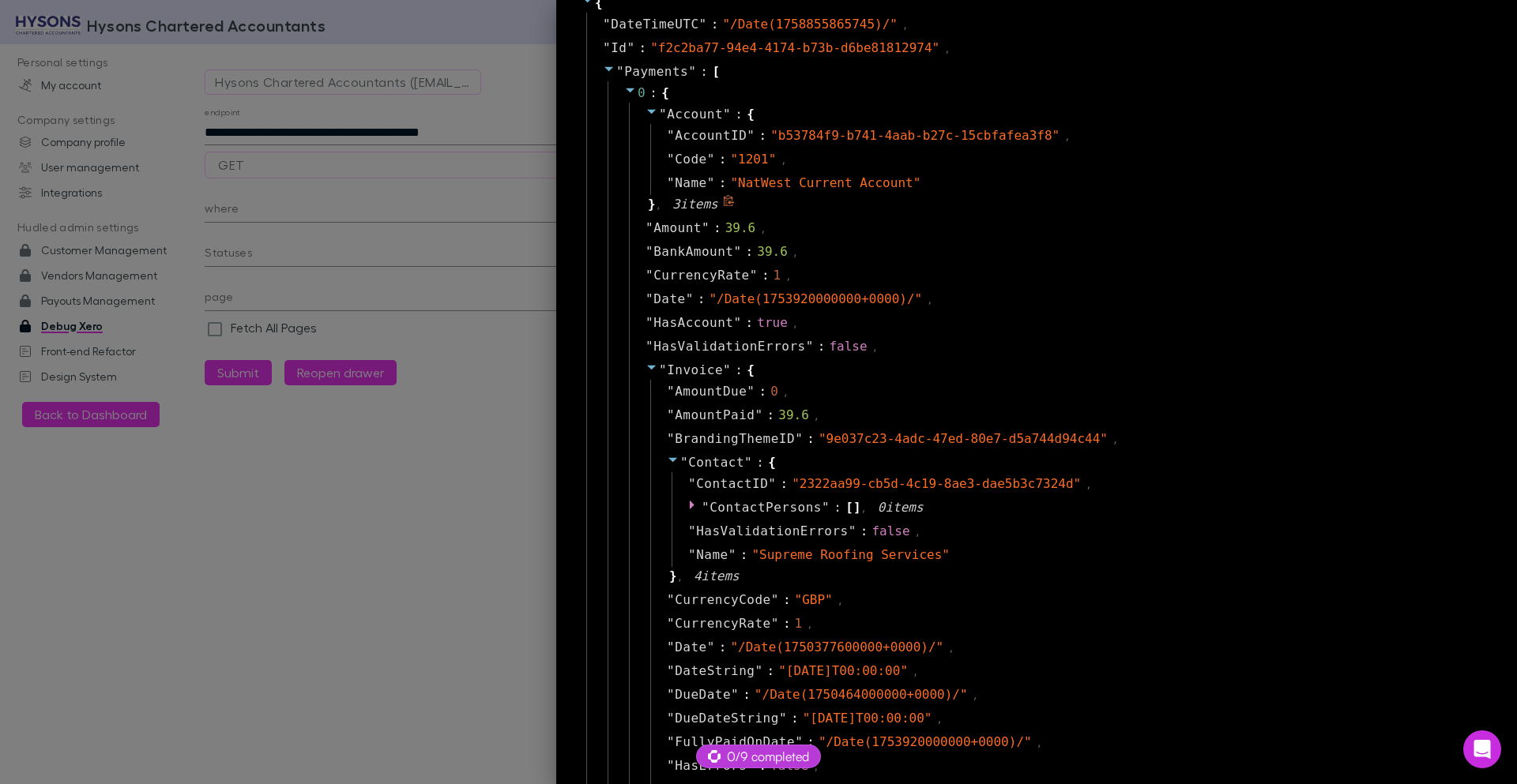
click at [647, 111] on icon at bounding box center [651, 112] width 9 height 5
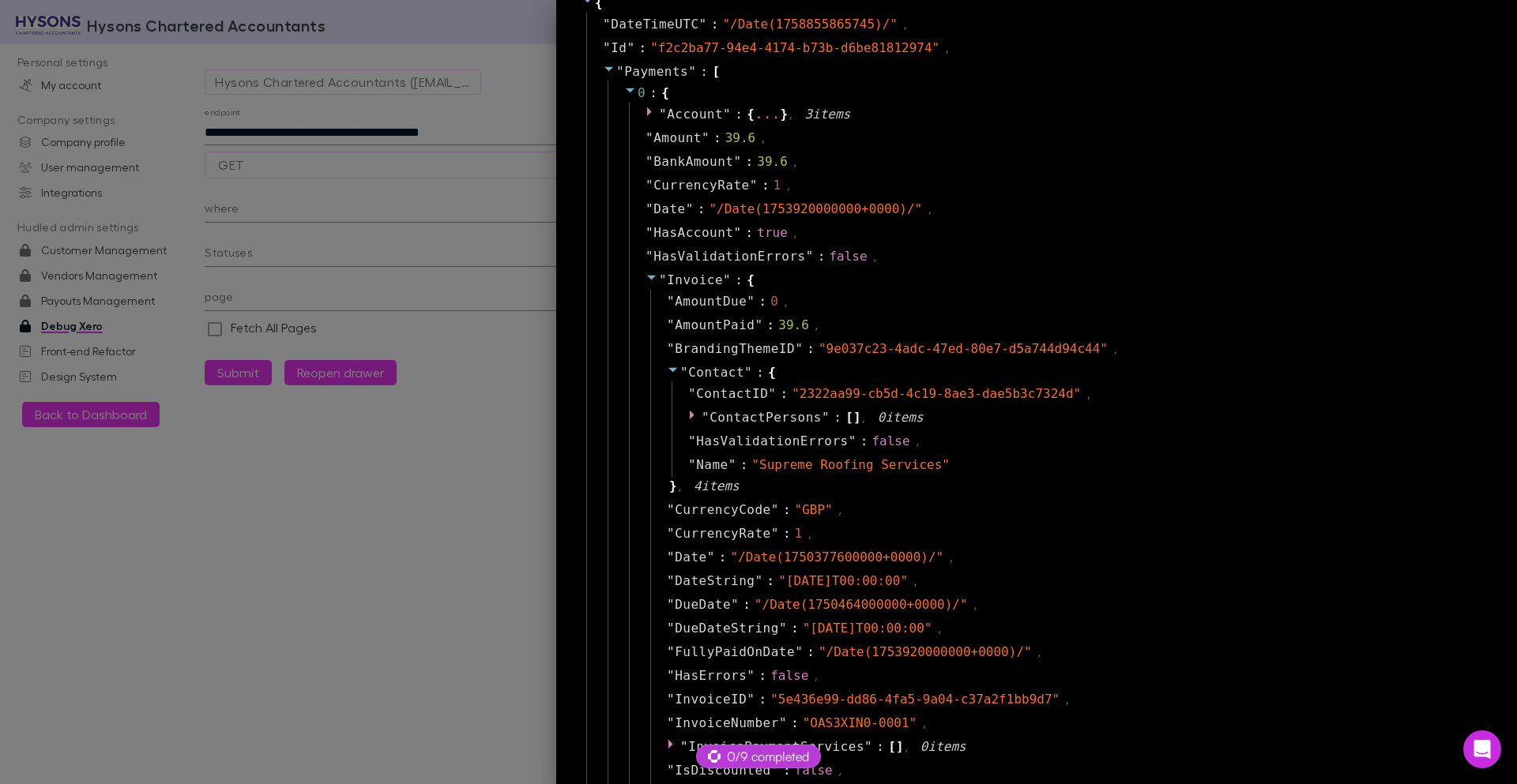
click at [645, 280] on icon at bounding box center [651, 277] width 13 height 13
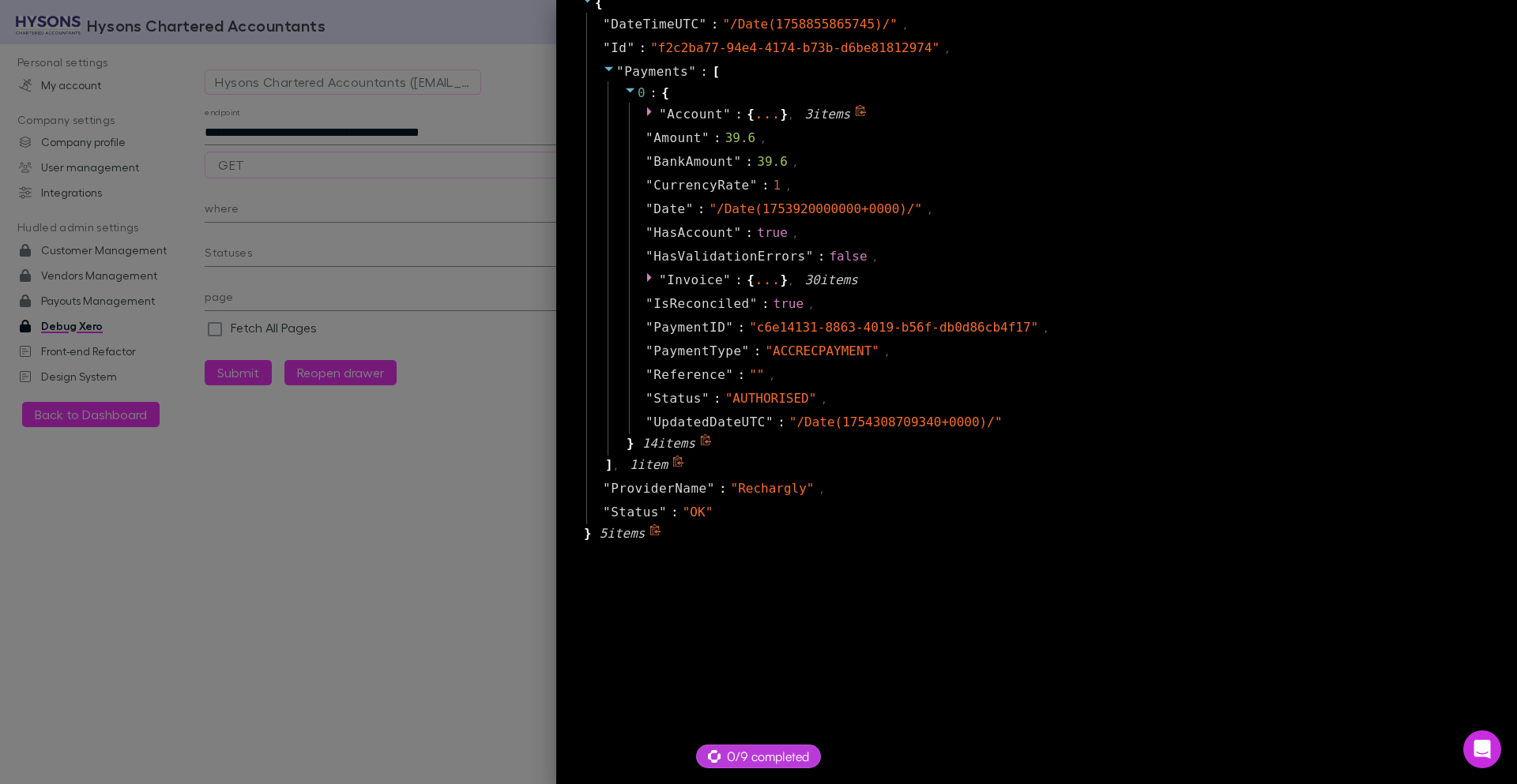
click at [645, 115] on icon at bounding box center [651, 111] width 13 height 13
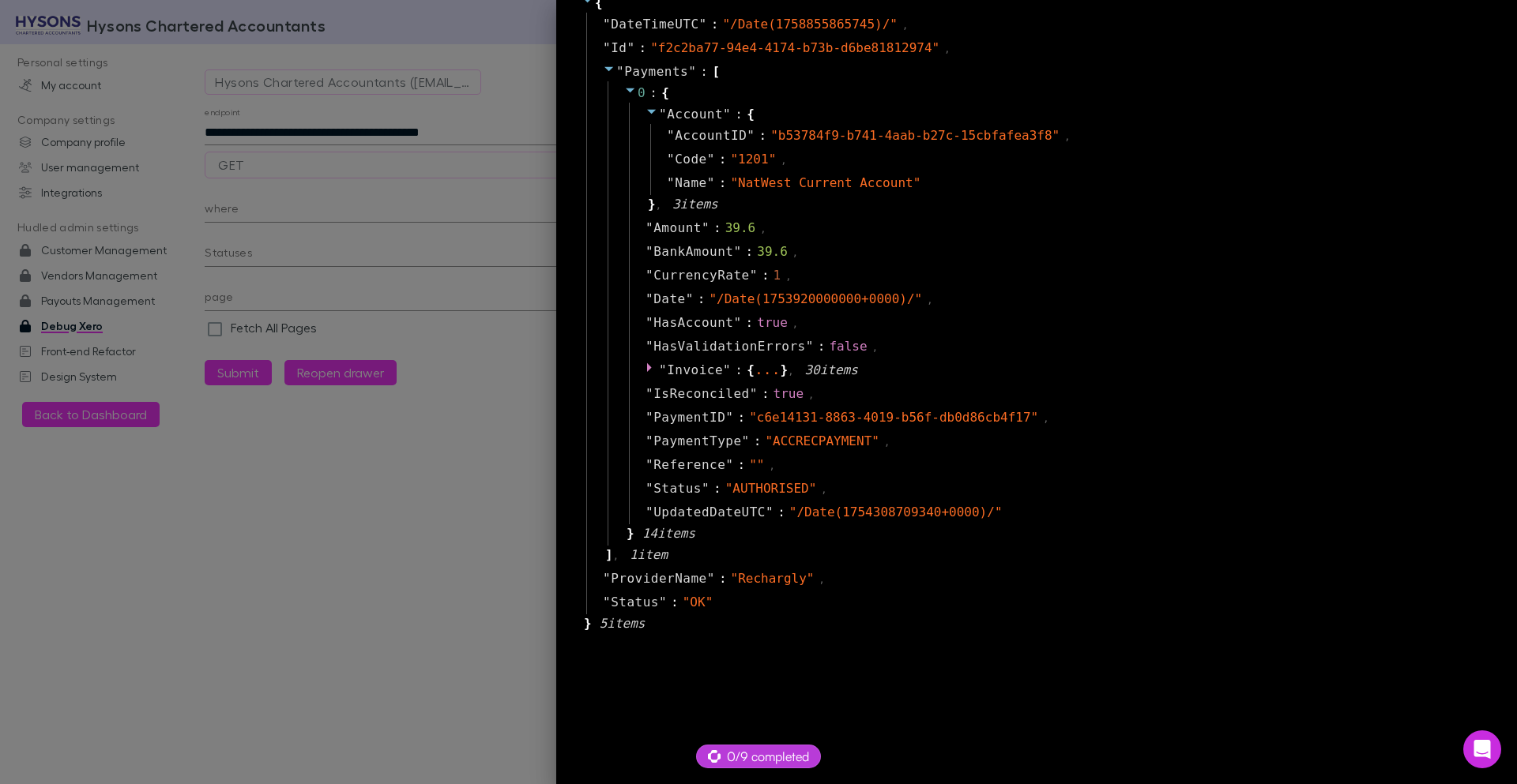
click at [371, 28] on div at bounding box center [758, 392] width 1517 height 784
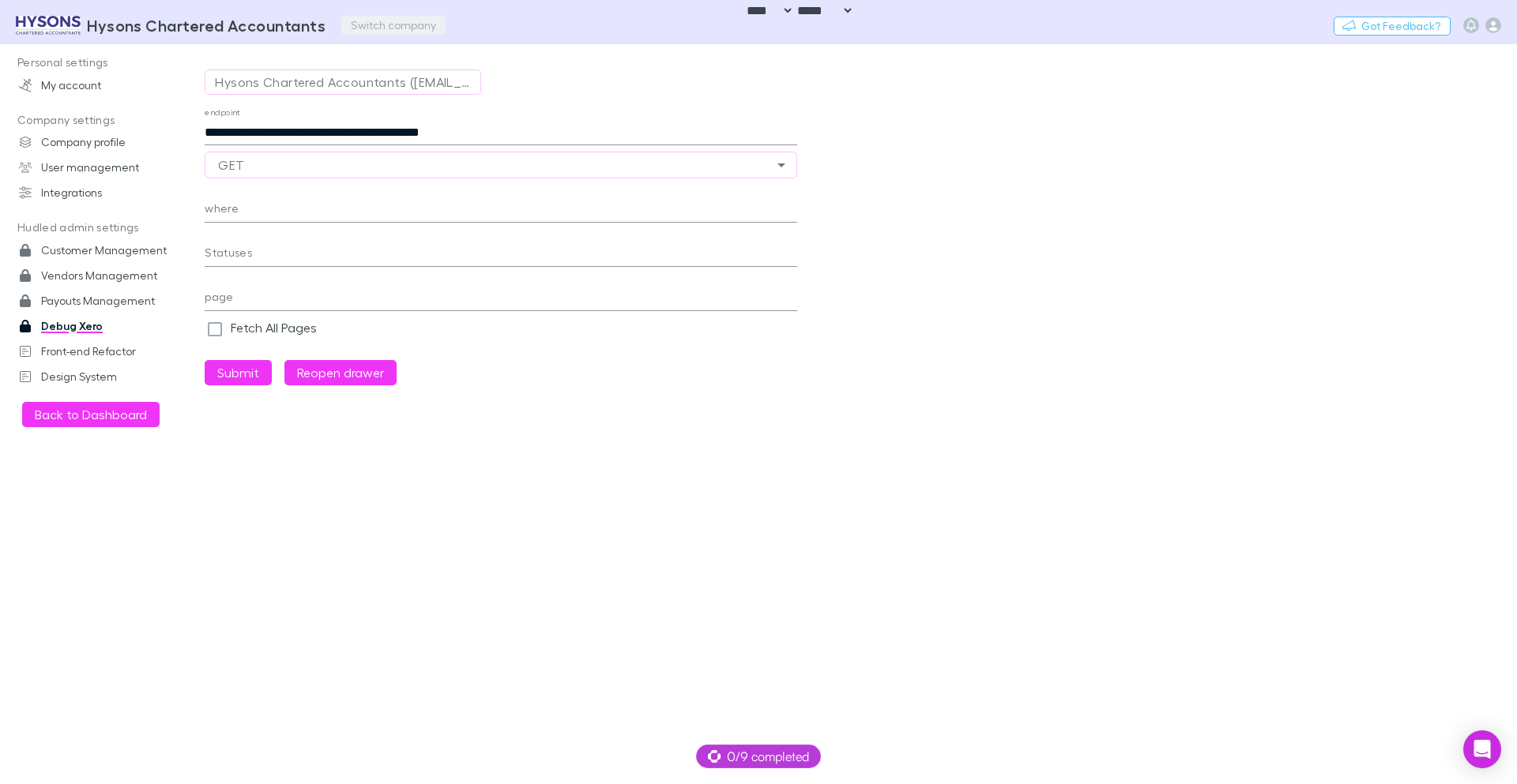
click at [350, 28] on button "Switch company" at bounding box center [393, 25] width 104 height 19
type input "***"
click at [398, 97] on p "DLK Advisory Pty Ltd" at bounding box center [413, 95] width 124 height 19
click at [1492, 24] on icon "button" at bounding box center [1493, 25] width 15 height 15
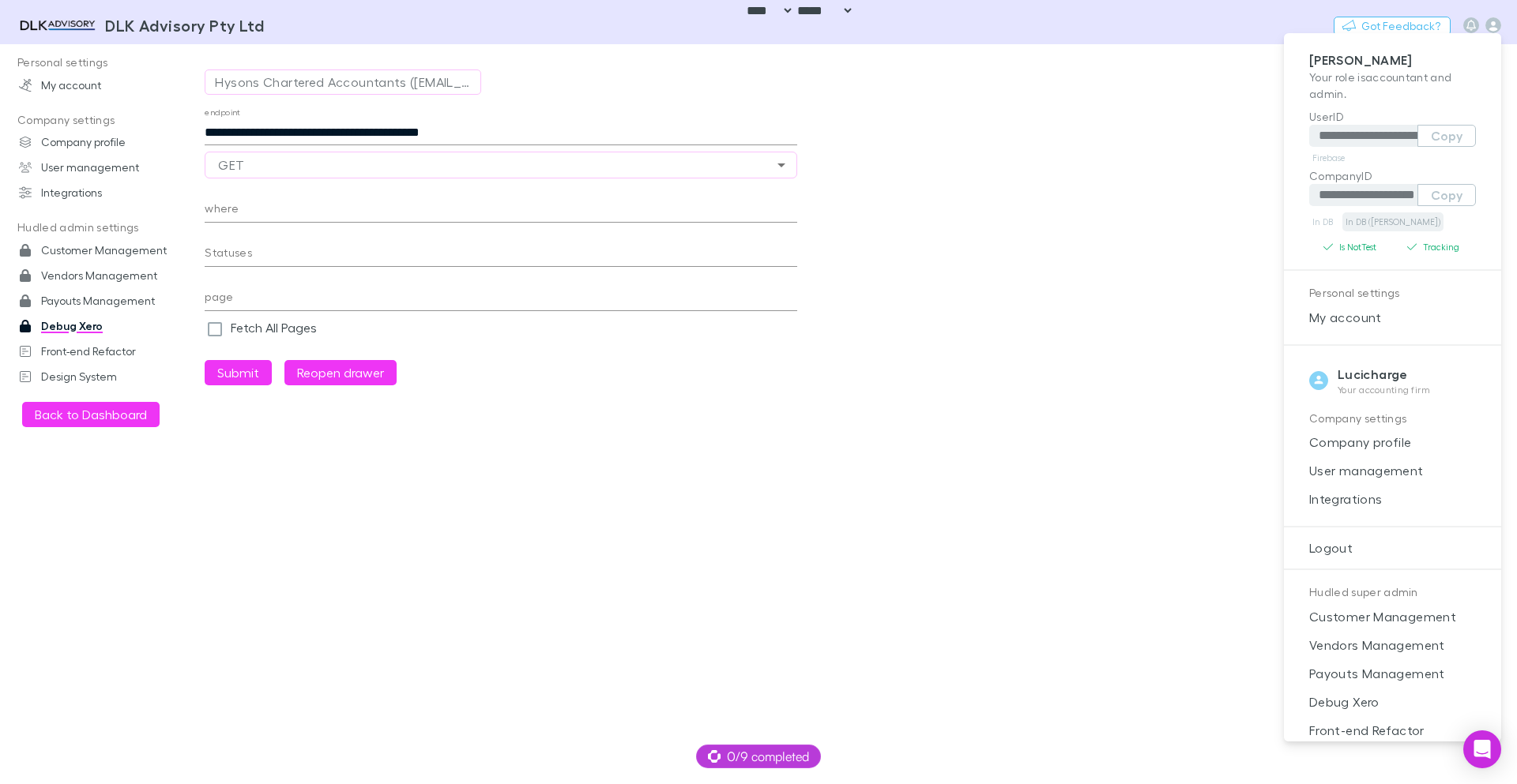
click at [1368, 223] on link "In DB ([PERSON_NAME])" at bounding box center [1392, 222] width 101 height 19
